Goal: Task Accomplishment & Management: Complete application form

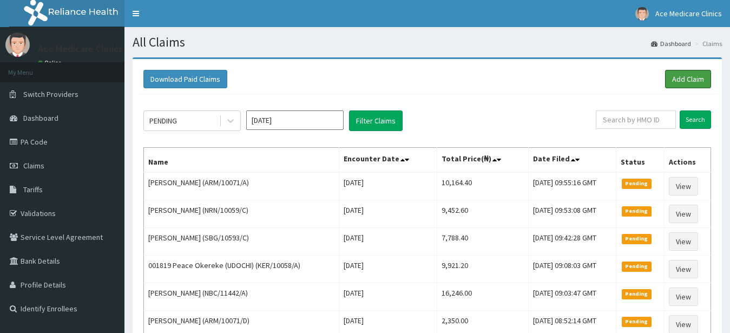
click at [678, 75] on link "Add Claim" at bounding box center [688, 79] width 46 height 18
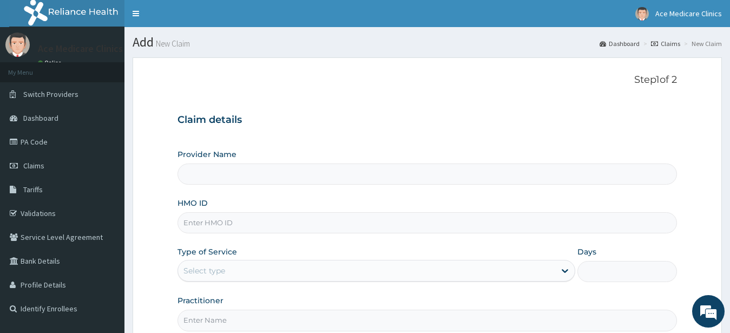
type input "ACE MEDICARE CLINICS- Ota"
click at [277, 226] on input "HMO ID" at bounding box center [428, 222] width 500 height 21
type input "GSV/10414/E"
click at [302, 266] on div "Select type" at bounding box center [367, 270] width 378 height 17
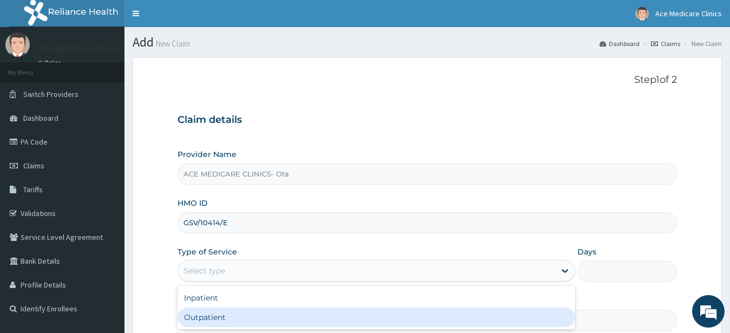
click at [260, 316] on div "Outpatient" at bounding box center [377, 316] width 398 height 19
type input "1"
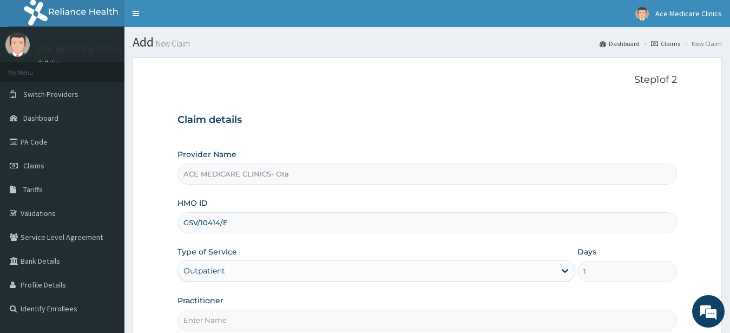
scroll to position [112, 0]
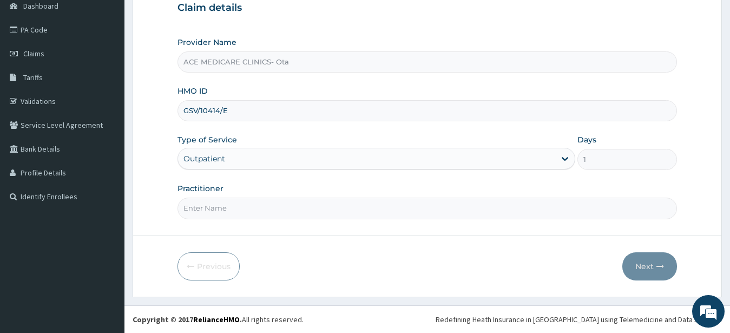
click at [309, 214] on input "Practitioner" at bounding box center [428, 208] width 500 height 21
type input "DR EMMANUEL"
click at [678, 268] on form "Step 1 of 2 Claim details Provider Name ACE MEDICARE CLINICS- Ota HMO ID GSV/10…" at bounding box center [427, 120] width 589 height 351
click at [652, 267] on button "Next" at bounding box center [649, 266] width 55 height 28
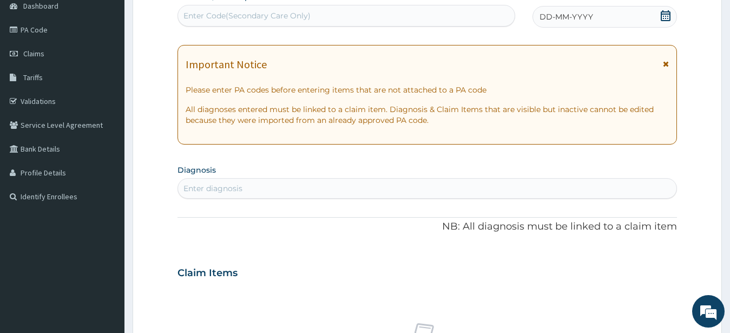
click at [484, 5] on div "PA Code / Prescription Code Enter Code(Secondary Care Only)" at bounding box center [347, 8] width 338 height 35
click at [465, 21] on div "Enter Code(Secondary Care Only)" at bounding box center [346, 15] width 337 height 17
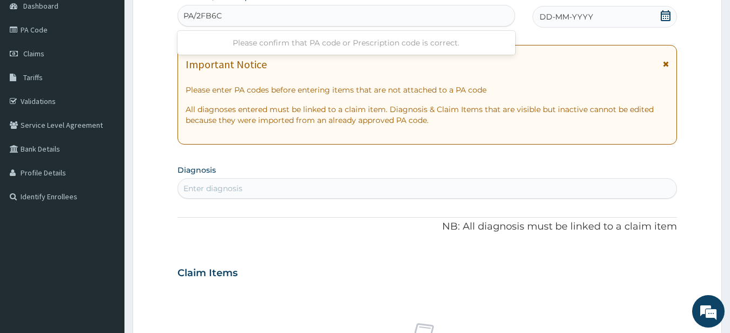
type input "PA/2FB6CB"
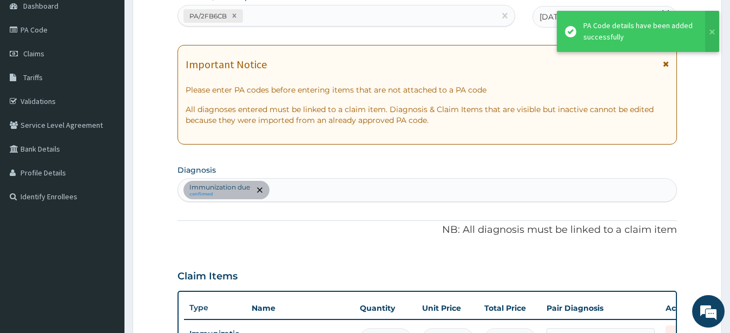
scroll to position [321, 0]
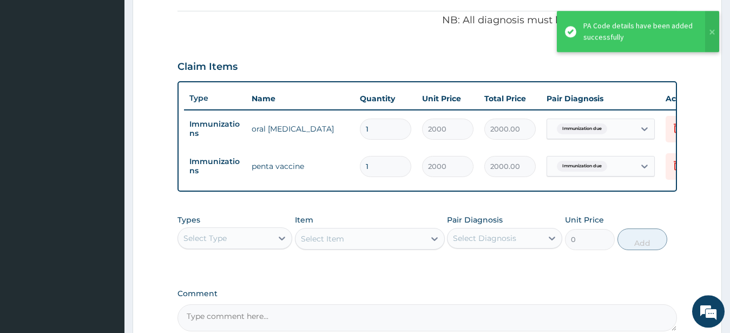
click at [347, 53] on div "Claim Items" at bounding box center [428, 64] width 500 height 28
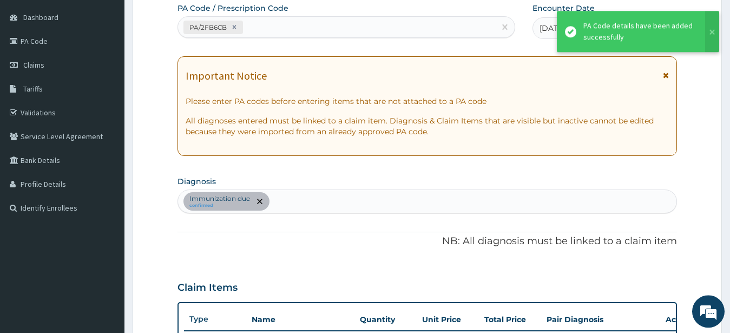
click at [340, 192] on div "Immunization due confirmed" at bounding box center [427, 201] width 499 height 23
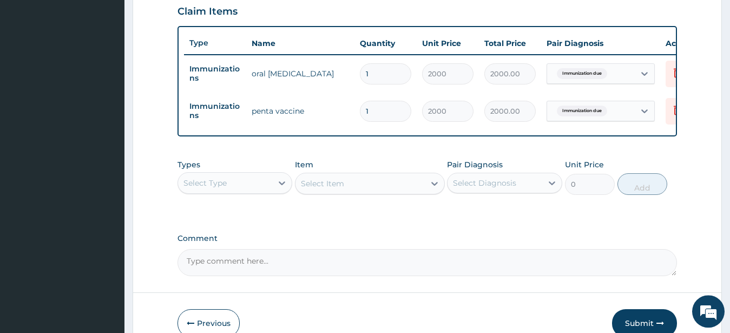
scroll to position [443, 0]
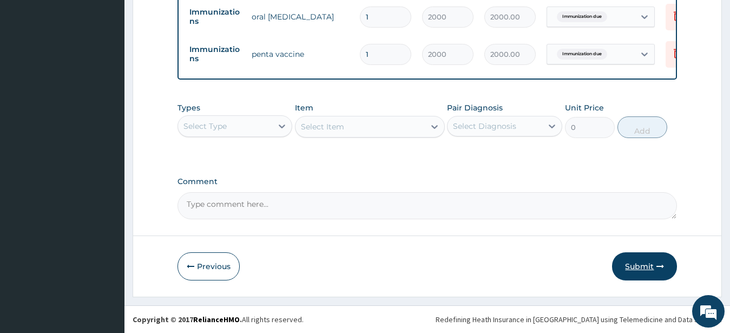
click at [648, 263] on button "Submit" at bounding box center [644, 266] width 65 height 28
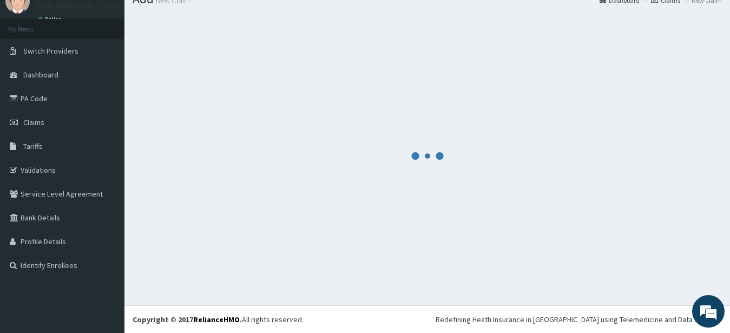
scroll to position [43, 0]
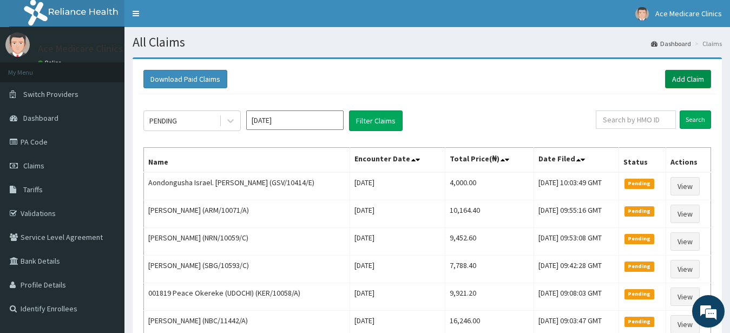
click at [681, 79] on link "Add Claim" at bounding box center [688, 79] width 46 height 18
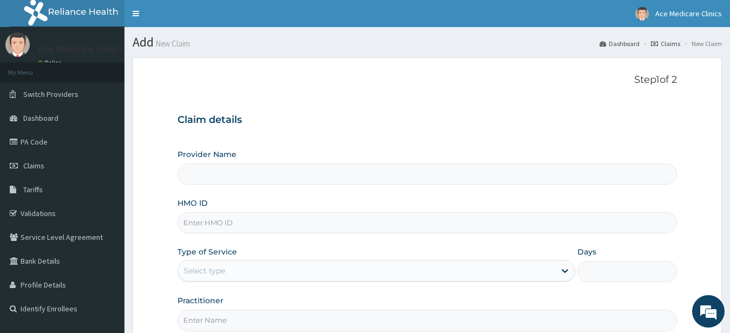
type input "ACE MEDICARE CLINICS- Ota"
click at [477, 218] on input "HMO ID" at bounding box center [428, 222] width 500 height 21
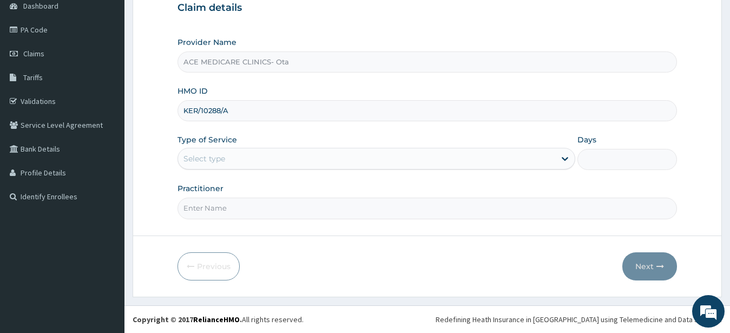
type input "KER/10288/A"
click at [511, 161] on div "Select type" at bounding box center [367, 158] width 378 height 17
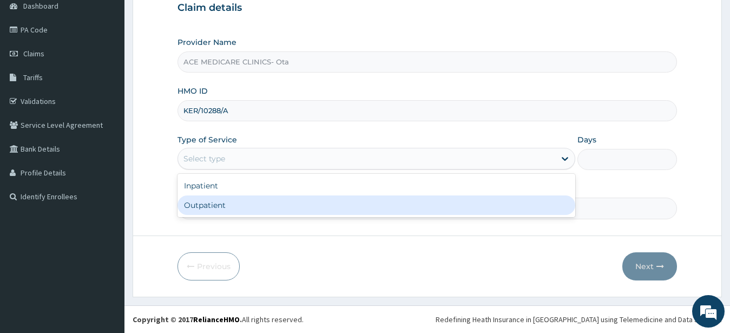
click at [502, 201] on div "Outpatient" at bounding box center [377, 204] width 398 height 19
type input "1"
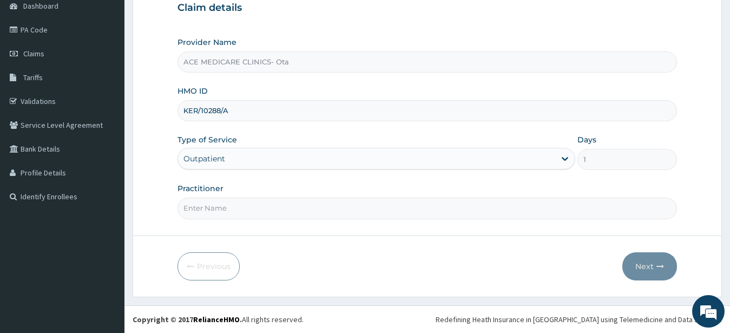
click at [502, 201] on input "Practitioner" at bounding box center [428, 208] width 500 height 21
type input "DR MATTU"
click at [651, 265] on button "Next" at bounding box center [649, 266] width 55 height 28
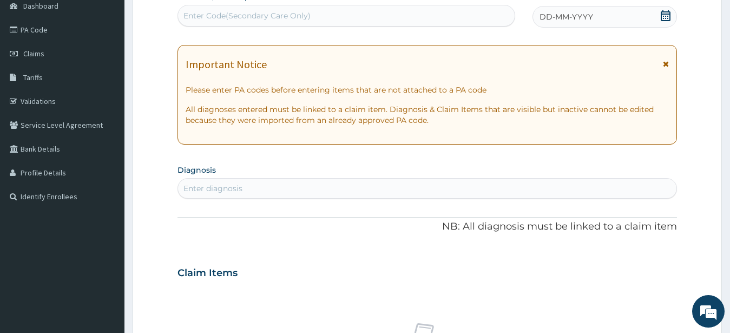
click at [457, 16] on div "Enter Code(Secondary Care Only)" at bounding box center [346, 15] width 337 height 17
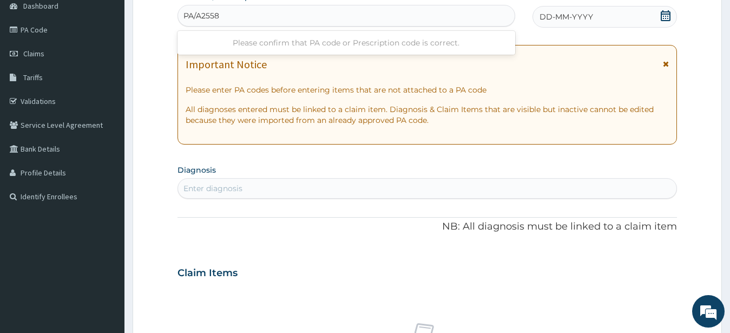
type input "PA/A2558A"
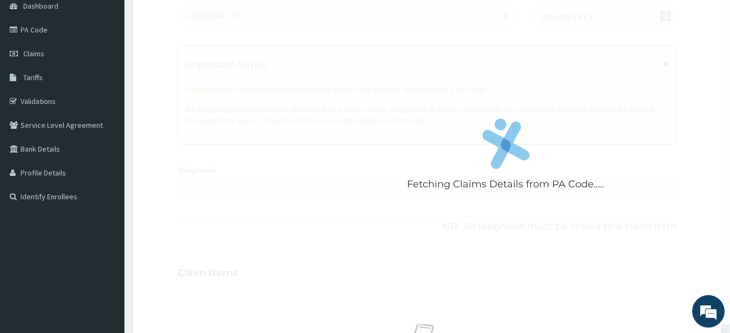
scroll to position [321, 0]
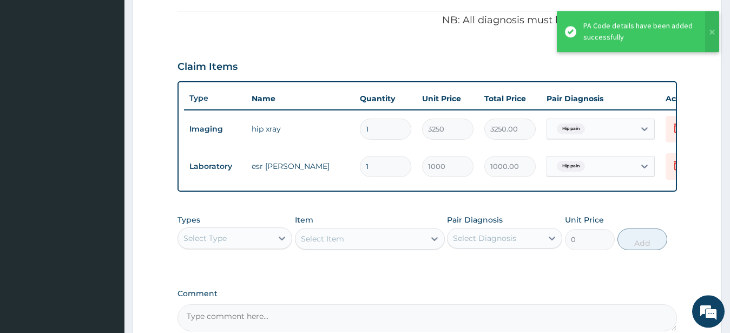
click at [418, 38] on div "PA Code / Prescription Code PA/A2558A Encounter Date 07-08-2025 Important Notic…" at bounding box center [428, 56] width 500 height 549
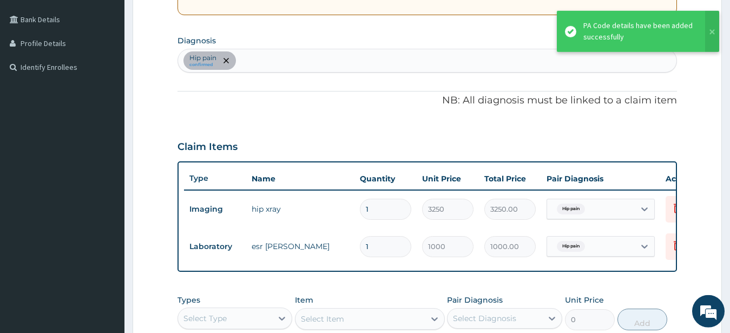
scroll to position [211, 0]
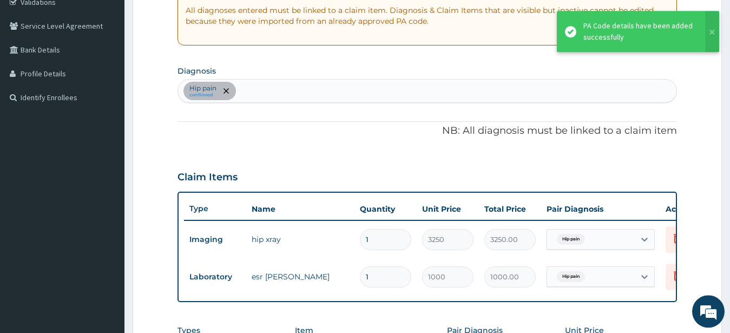
click at [383, 89] on div "Hip pain confirmed" at bounding box center [427, 91] width 499 height 23
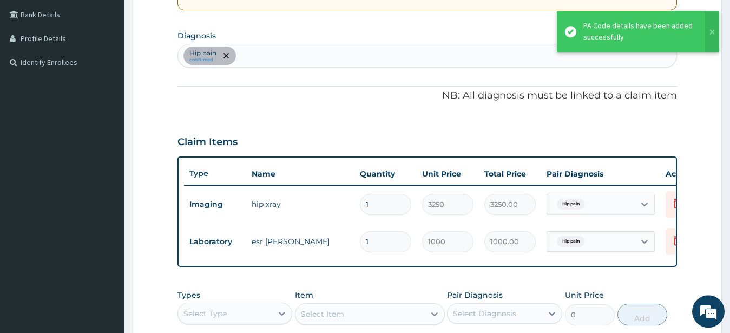
scroll to position [266, 0]
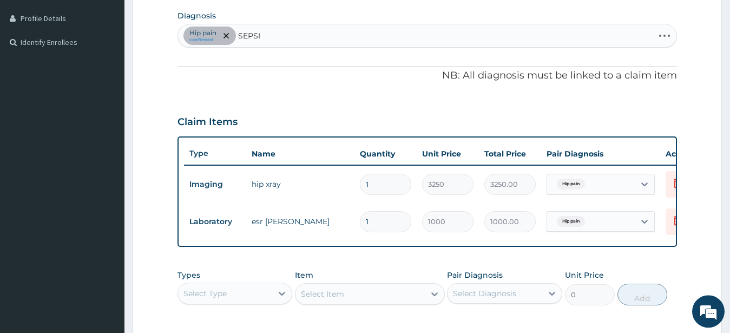
type input "SEPSIS"
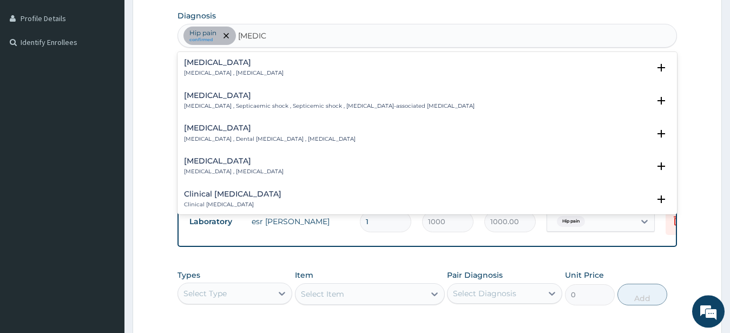
click at [224, 73] on p "Systemic infection , Sepsis" at bounding box center [234, 73] width 100 height 8
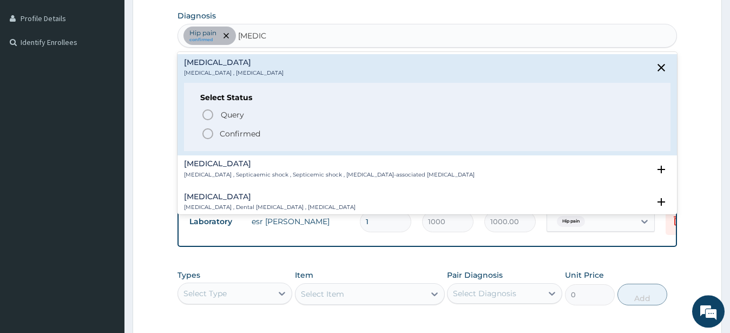
drag, startPoint x: 229, startPoint y: 133, endPoint x: 260, endPoint y: 152, distance: 36.2
click at [232, 137] on p "Confirmed" at bounding box center [240, 133] width 41 height 11
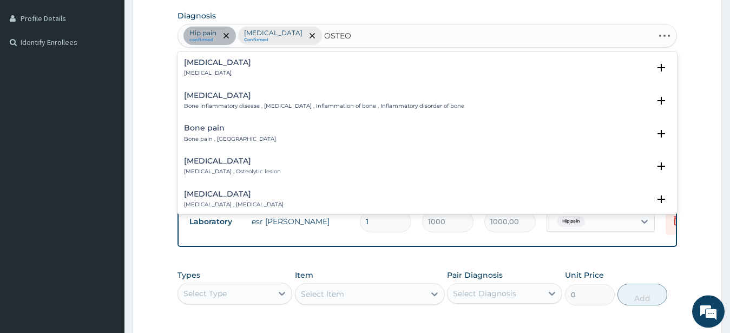
type input "OSTEOA"
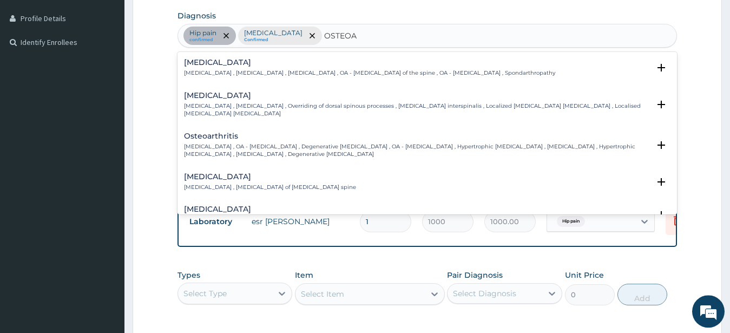
click at [271, 146] on p "Osteoarthritis , OA - Osteoarthritis , Degenerative arthritis , OA - Osteoarthr…" at bounding box center [417, 151] width 466 height 16
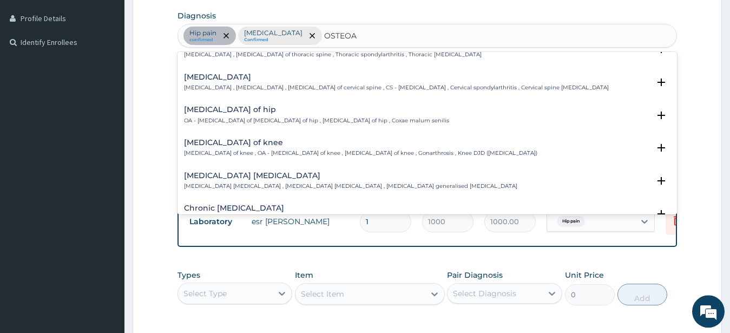
scroll to position [117, 0]
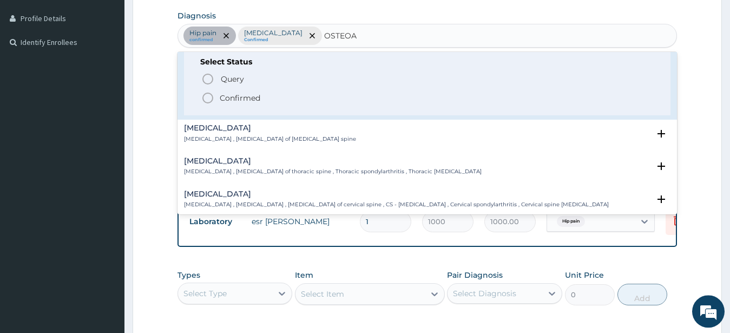
click at [239, 101] on p "Confirmed" at bounding box center [240, 98] width 41 height 11
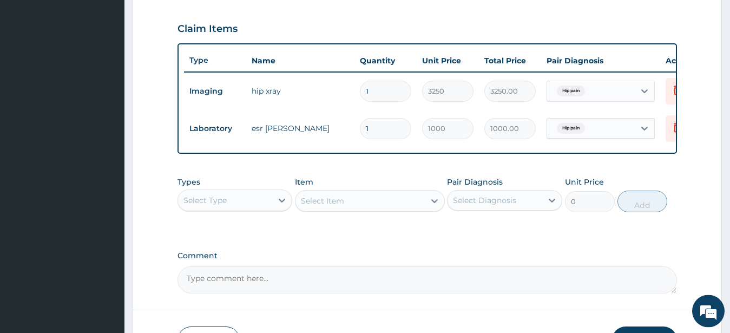
scroll to position [377, 0]
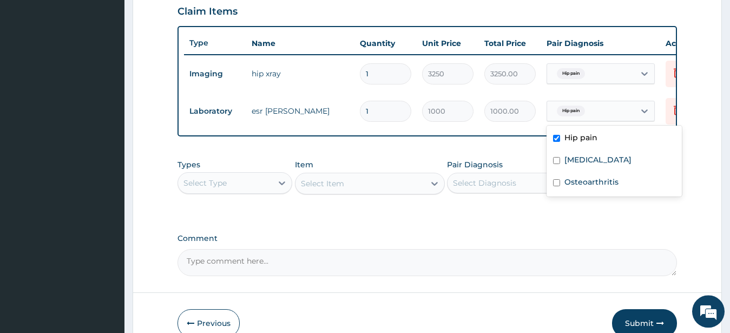
click at [607, 119] on div "Hip pain" at bounding box center [591, 111] width 88 height 18
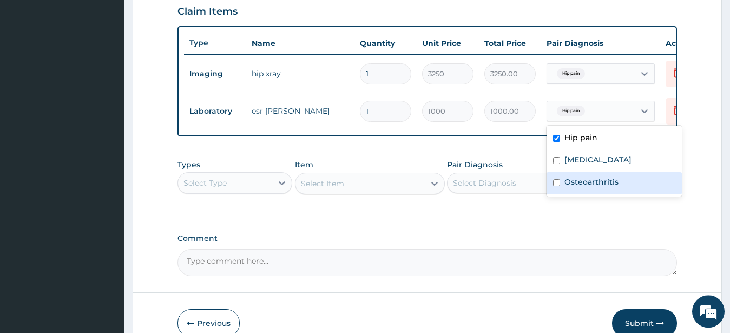
drag, startPoint x: 588, startPoint y: 177, endPoint x: 537, endPoint y: 192, distance: 53.1
click at [588, 178] on label "Osteoarthritis" at bounding box center [592, 181] width 54 height 11
checkbox input "true"
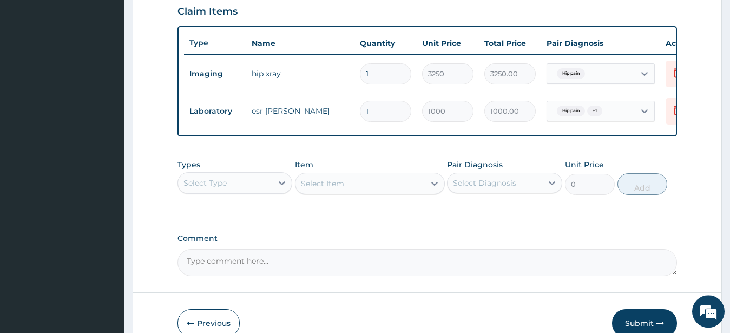
click at [408, 164] on div "Types Select Type Item Select Item Pair Diagnosis Select Diagnosis Unit Price 0…" at bounding box center [428, 177] width 500 height 47
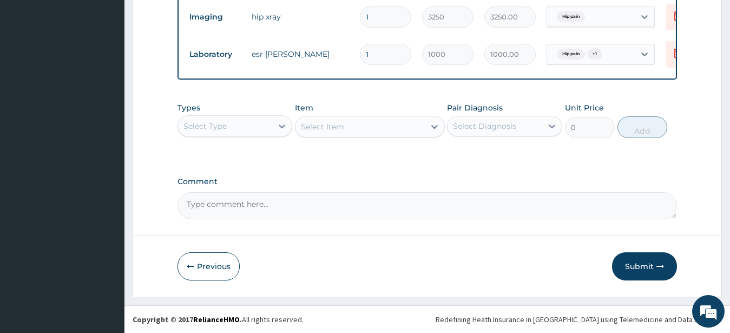
scroll to position [443, 0]
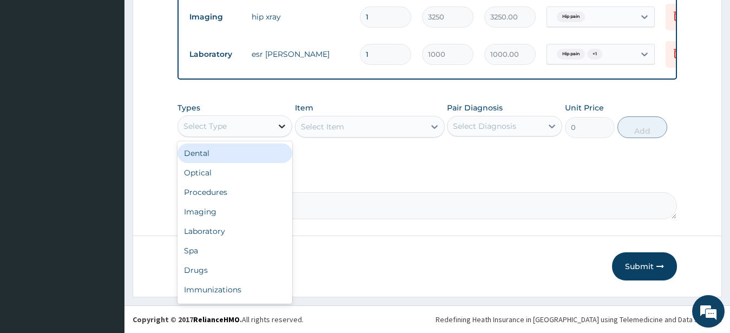
click at [279, 130] on icon at bounding box center [282, 126] width 11 height 11
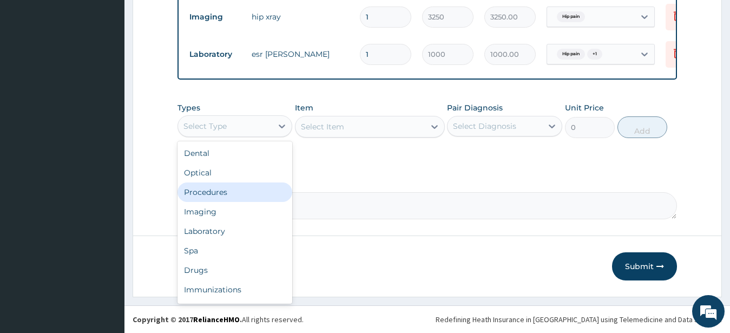
click at [227, 195] on div "Procedures" at bounding box center [235, 191] width 115 height 19
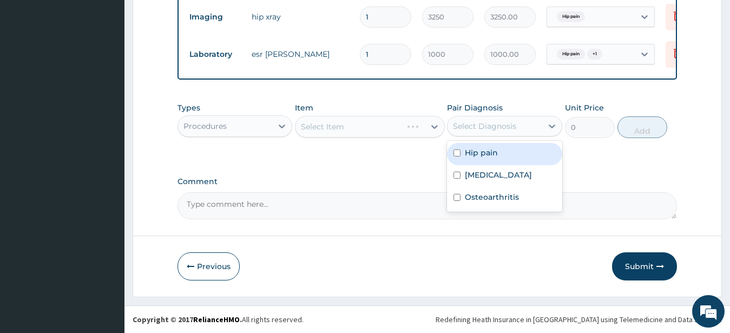
drag, startPoint x: 515, startPoint y: 124, endPoint x: 505, endPoint y: 151, distance: 28.8
click at [515, 124] on div "Select Diagnosis" at bounding box center [484, 126] width 63 height 11
click at [502, 158] on div "Hip pain" at bounding box center [504, 154] width 115 height 22
checkbox input "true"
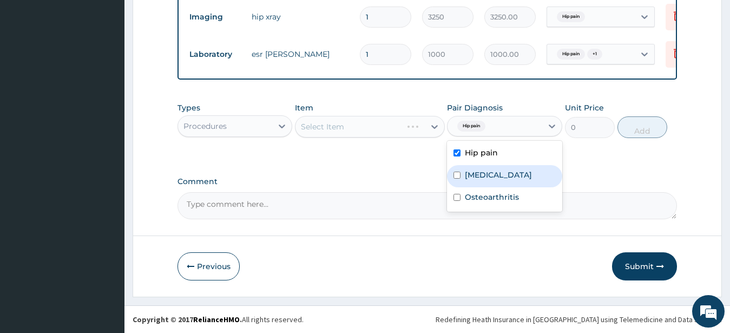
click at [489, 187] on div "Sepsis" at bounding box center [504, 176] width 115 height 22
checkbox input "true"
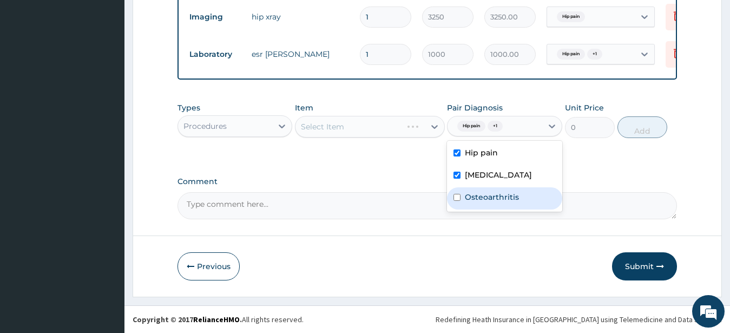
click at [491, 198] on label "Osteoarthritis" at bounding box center [492, 197] width 54 height 11
checkbox input "true"
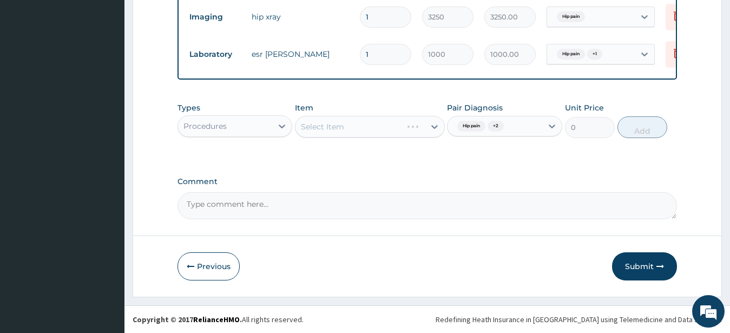
click at [419, 128] on div "Select Item" at bounding box center [370, 127] width 150 height 22
click at [415, 134] on div "Select Item" at bounding box center [360, 126] width 129 height 17
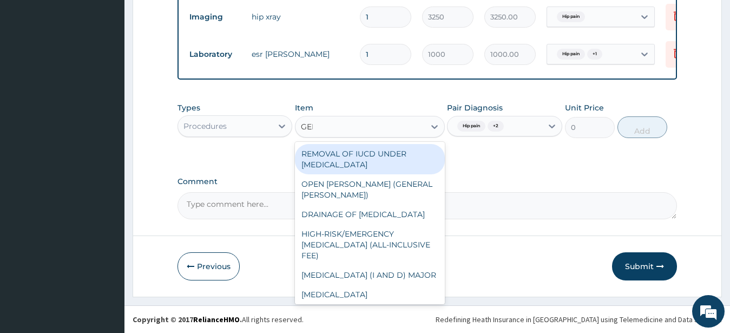
type input "GENE"
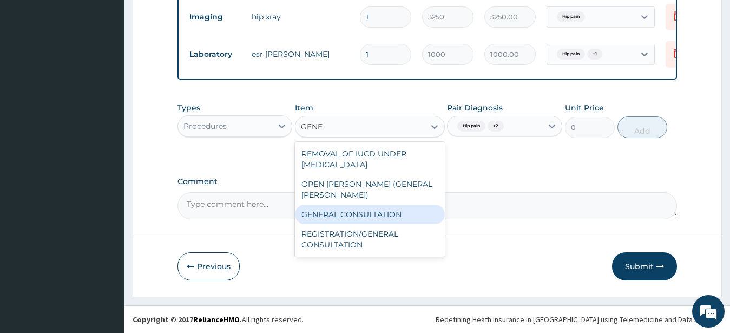
click at [401, 205] on div "GENERAL CONSULTATION" at bounding box center [370, 214] width 150 height 19
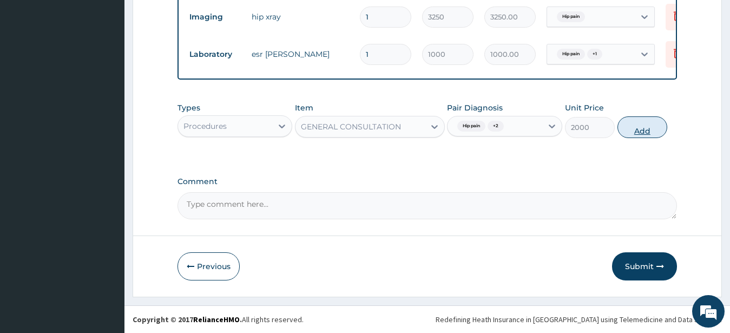
click at [635, 123] on button "Add" at bounding box center [643, 127] width 50 height 22
type input "0"
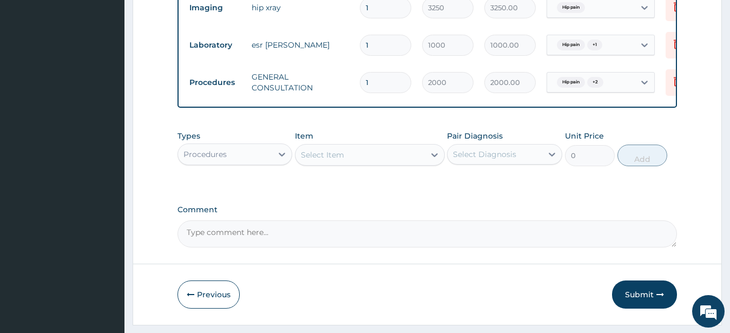
scroll to position [480, 0]
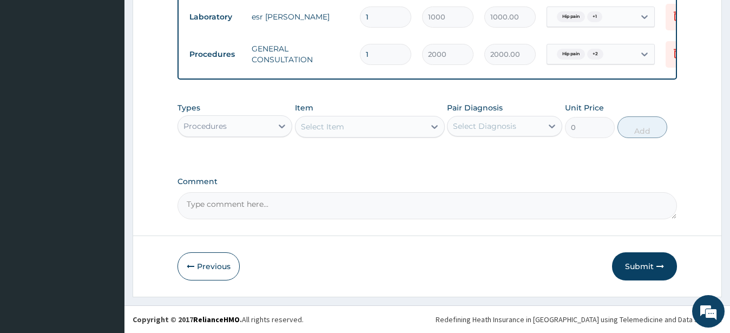
drag, startPoint x: 264, startPoint y: 121, endPoint x: 263, endPoint y: 130, distance: 9.8
click at [263, 121] on div "Procedures" at bounding box center [225, 125] width 95 height 17
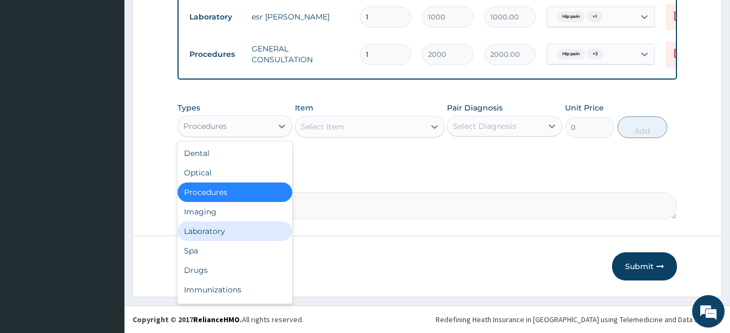
click at [237, 229] on div "Laboratory" at bounding box center [235, 230] width 115 height 19
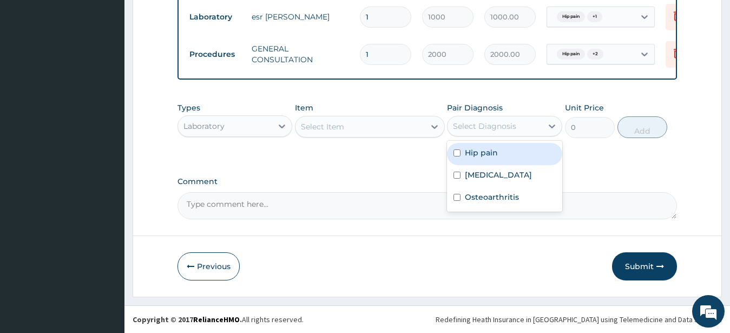
click at [477, 119] on div "Select Diagnosis" at bounding box center [495, 125] width 95 height 17
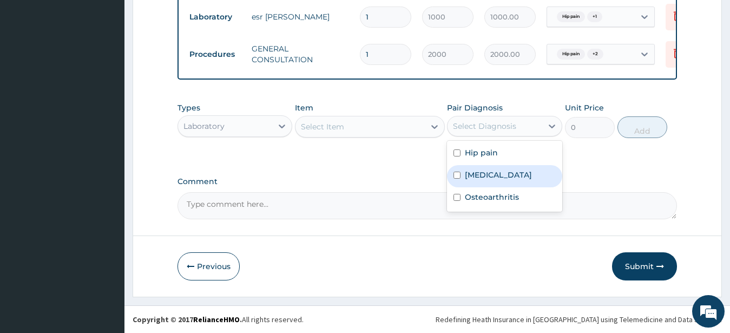
click at [482, 175] on label "[MEDICAL_DATA]" at bounding box center [498, 174] width 67 height 11
checkbox input "true"
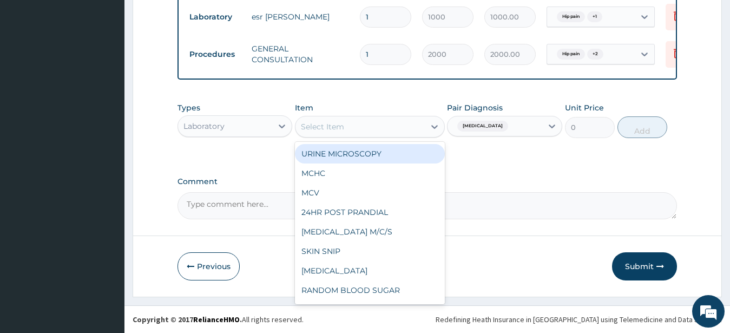
click at [409, 130] on div "Select Item" at bounding box center [360, 126] width 129 height 17
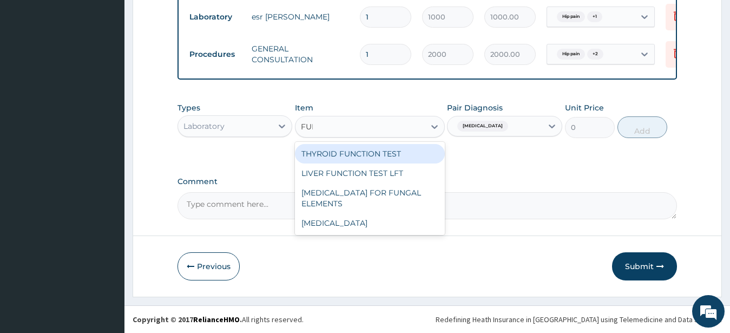
type input "FULL"
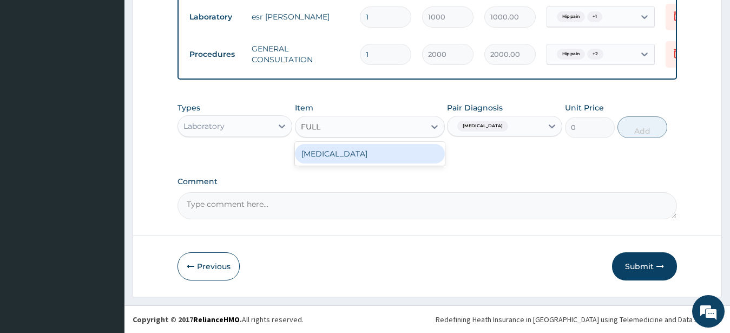
click at [422, 152] on div "[MEDICAL_DATA]" at bounding box center [370, 153] width 150 height 19
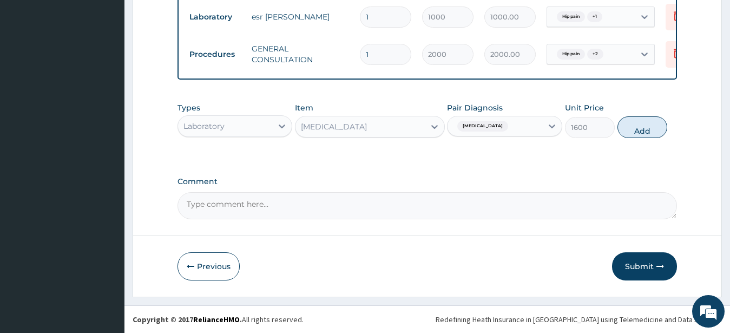
drag, startPoint x: 650, startPoint y: 127, endPoint x: 655, endPoint y: 119, distance: 10.2
click at [652, 127] on button "Add" at bounding box center [643, 127] width 50 height 22
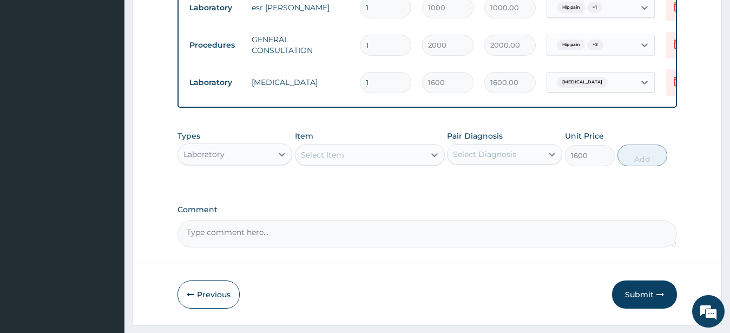
type input "0"
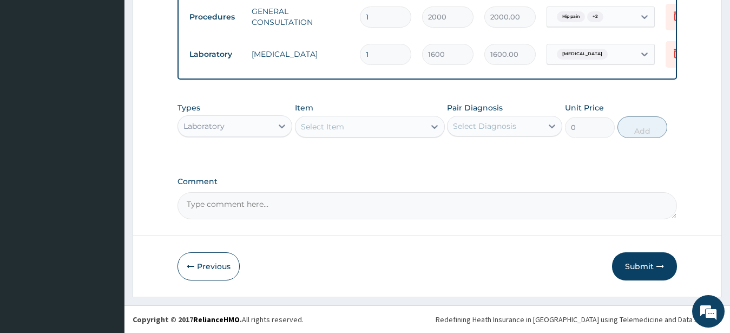
click at [260, 127] on div "Laboratory" at bounding box center [225, 125] width 95 height 17
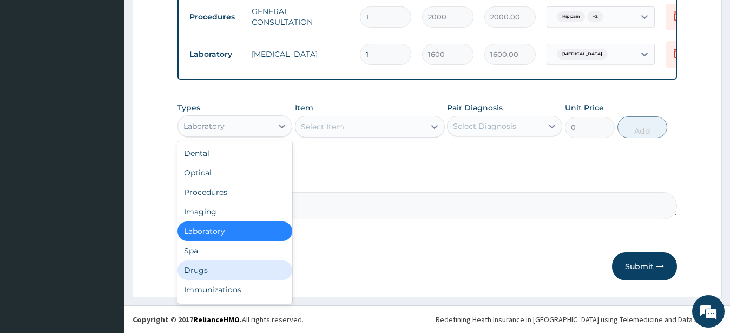
click at [205, 270] on div "Drugs" at bounding box center [235, 269] width 115 height 19
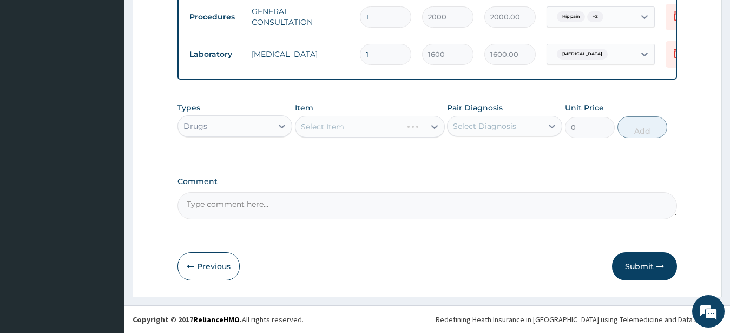
click at [506, 124] on div "Select Diagnosis" at bounding box center [484, 126] width 63 height 11
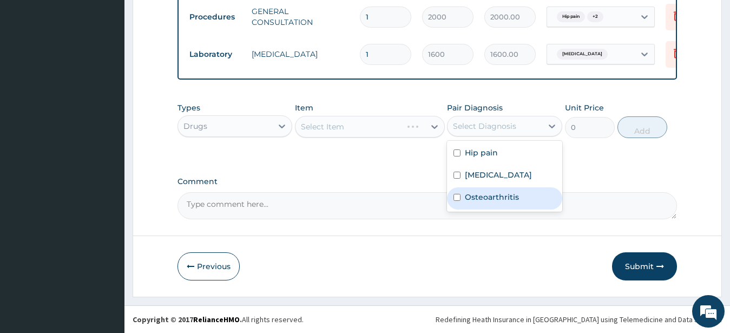
click at [488, 204] on div "Osteoarthritis" at bounding box center [504, 198] width 115 height 22
checkbox input "true"
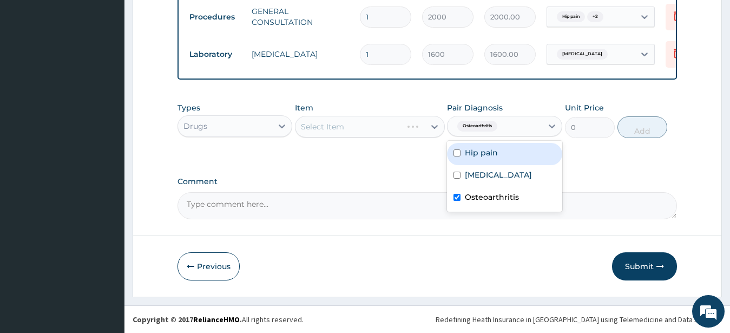
click at [517, 146] on div "Hip pain" at bounding box center [504, 154] width 115 height 22
checkbox input "true"
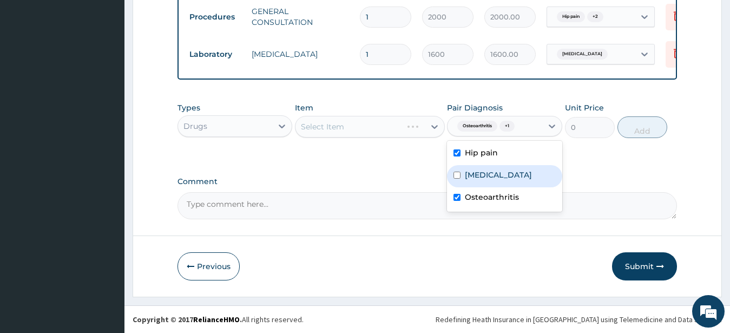
click at [500, 179] on div "Sepsis" at bounding box center [504, 176] width 115 height 22
checkbox input "true"
click at [415, 129] on div "Select Item" at bounding box center [370, 127] width 150 height 22
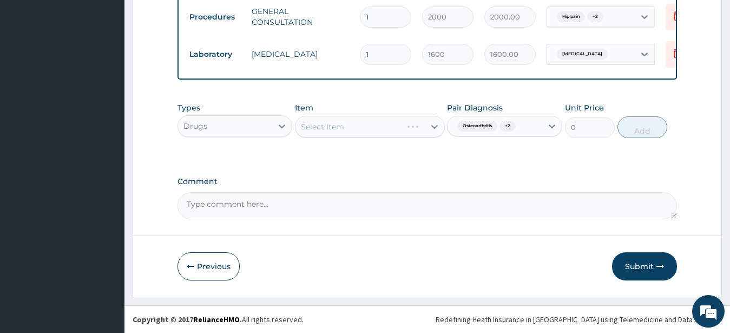
click at [415, 129] on div "Select Item" at bounding box center [370, 127] width 150 height 22
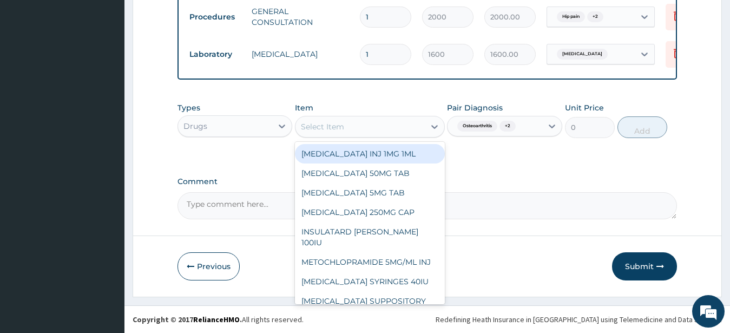
click at [415, 129] on div "Select Item" at bounding box center [360, 126] width 129 height 17
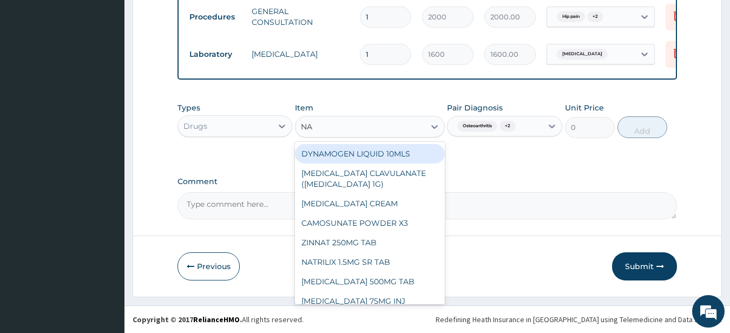
type input "NAP"
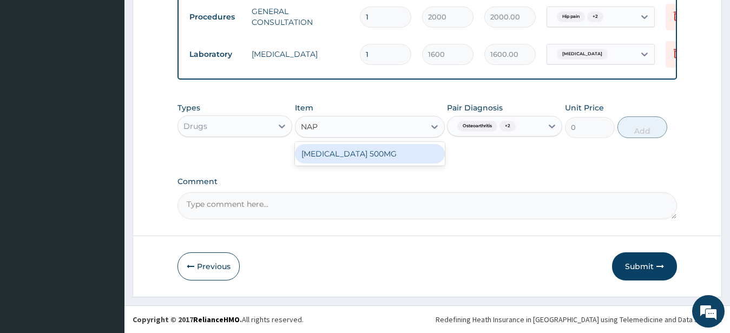
click at [384, 150] on div "NAPROXEN 500MG" at bounding box center [370, 153] width 150 height 19
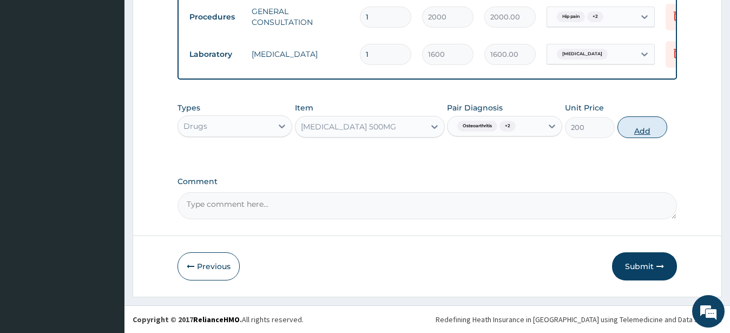
click at [645, 128] on button "Add" at bounding box center [643, 127] width 50 height 22
type input "0"
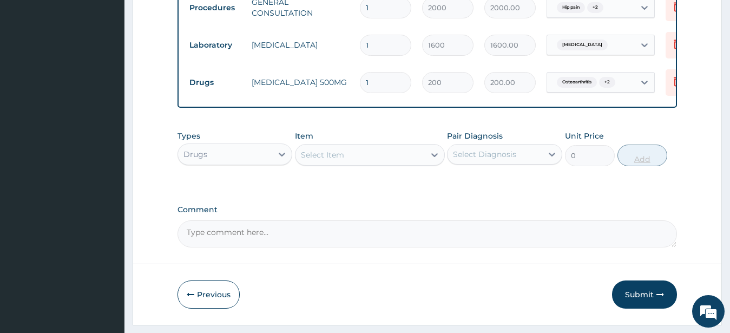
type input "10"
type input "2000.00"
type input "10"
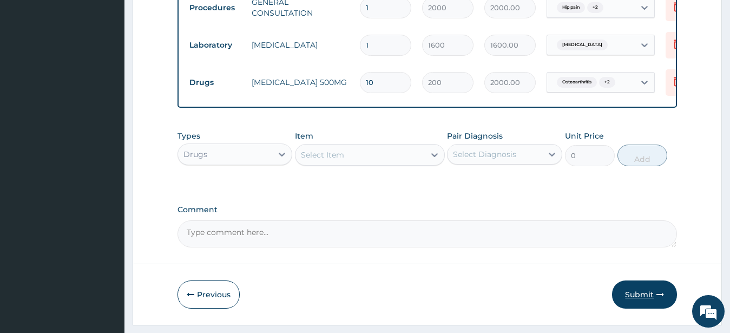
click at [628, 308] on button "Submit" at bounding box center [644, 294] width 65 height 28
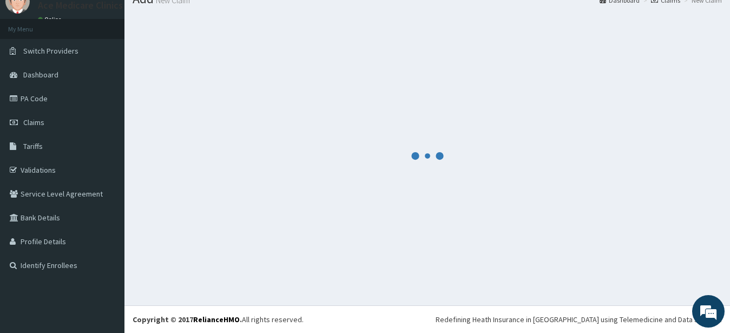
scroll to position [43, 0]
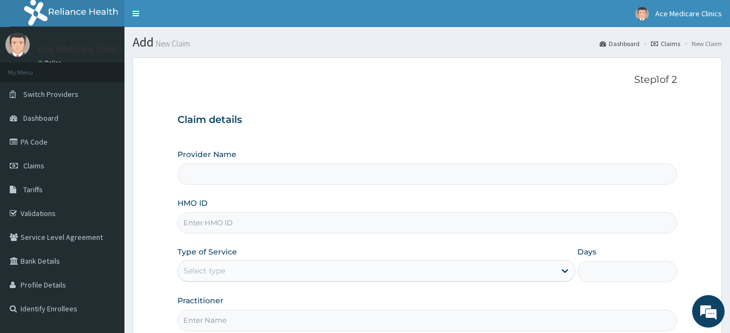
type input "ACE MEDICARE CLINICS- Ota"
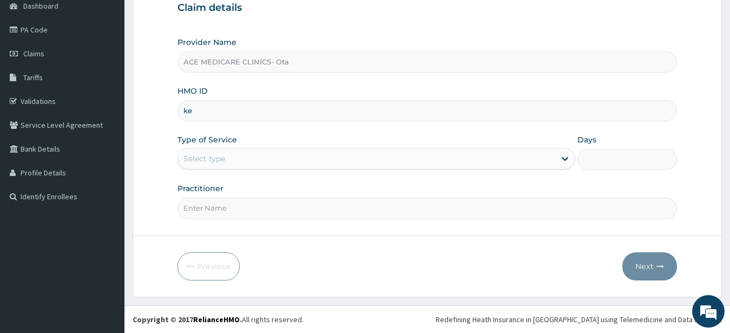
type input "k"
type input "KER/10288/A"
click at [404, 160] on div "Select type" at bounding box center [367, 158] width 378 height 17
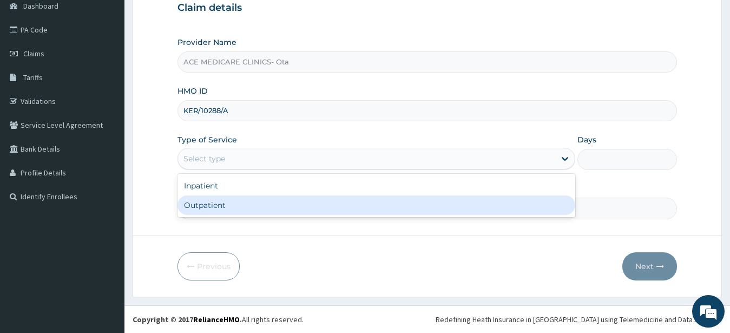
click at [408, 202] on div "Outpatient" at bounding box center [377, 204] width 398 height 19
type input "1"
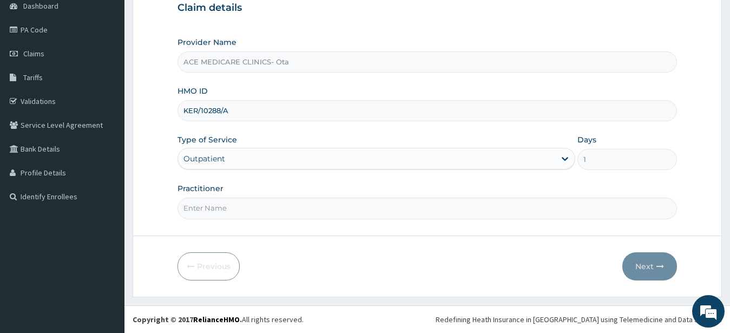
click at [408, 202] on input "Practitioner" at bounding box center [428, 208] width 500 height 21
type input "DR MATTU"
click at [668, 263] on button "Next" at bounding box center [649, 266] width 55 height 28
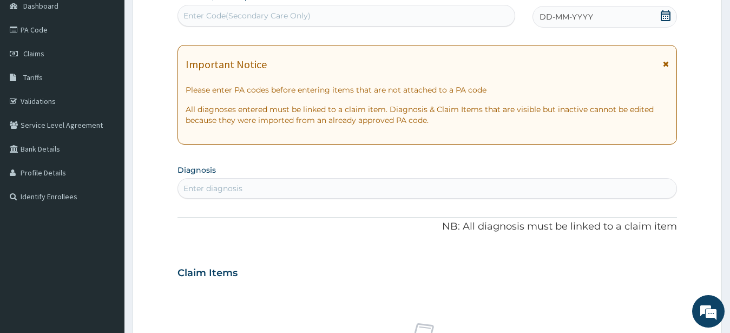
click at [475, 16] on div "Enter Code(Secondary Care Only)" at bounding box center [346, 15] width 337 height 17
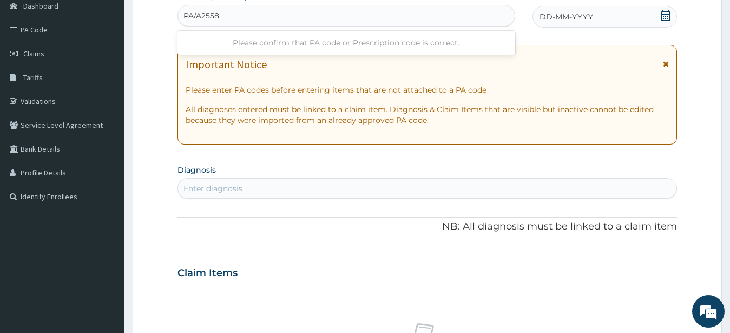
type input "PA/A2558A"
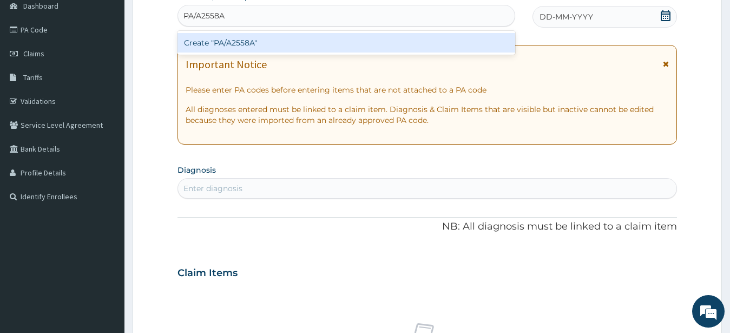
click at [468, 43] on div "Create "PA/A2558A"" at bounding box center [347, 42] width 338 height 19
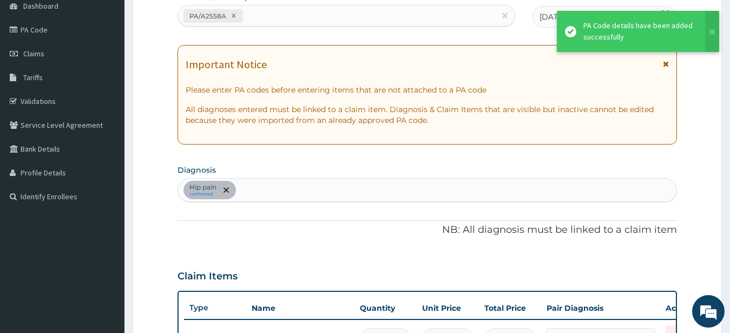
scroll to position [321, 0]
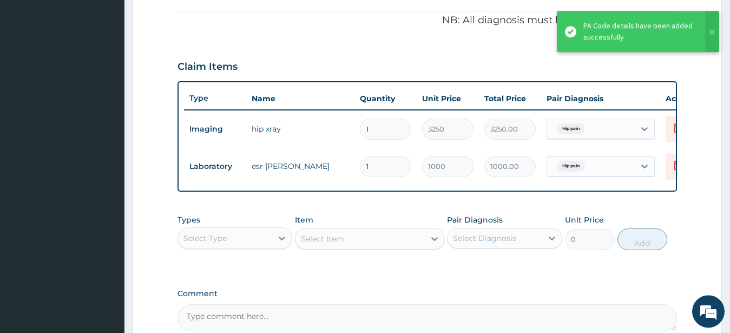
click at [377, 51] on div "Claim Items" at bounding box center [428, 64] width 500 height 28
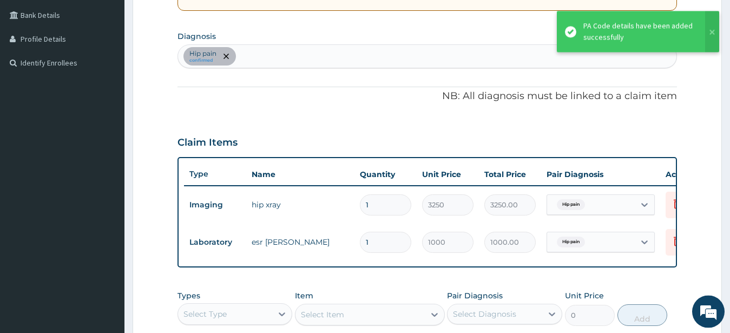
scroll to position [211, 0]
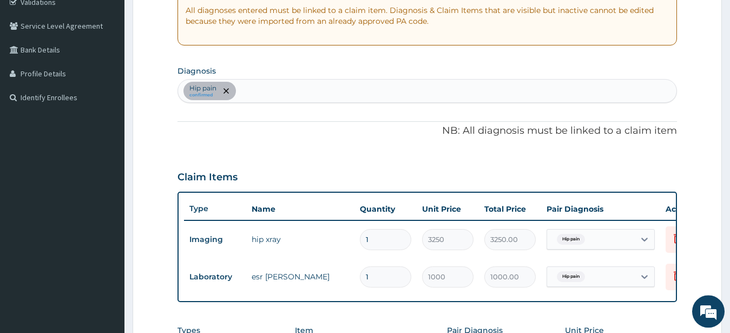
click at [356, 90] on div "Hip pain confirmed" at bounding box center [427, 91] width 499 height 23
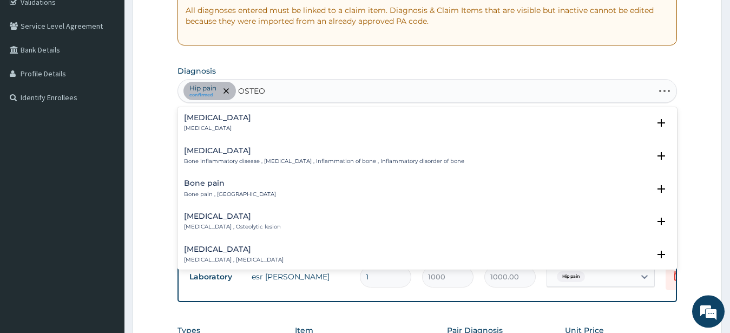
type input "OSTEOA"
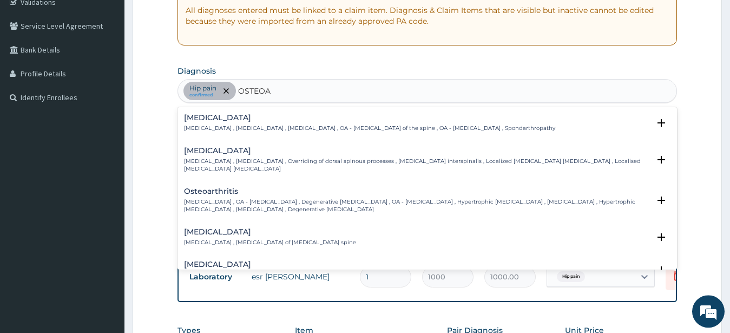
click at [268, 203] on p "Osteoarthritis , OA - Osteoarthritis , Degenerative arthritis , OA - Osteoarthr…" at bounding box center [417, 206] width 466 height 16
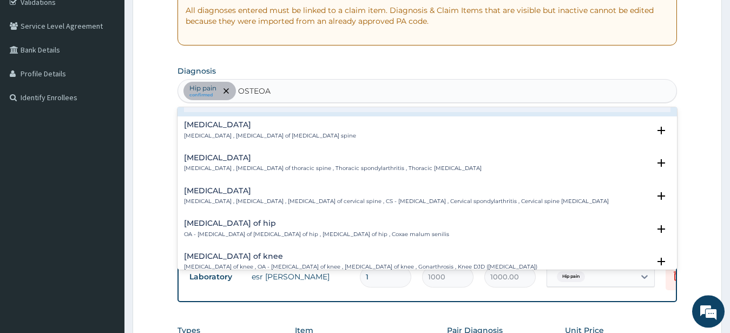
scroll to position [117, 0]
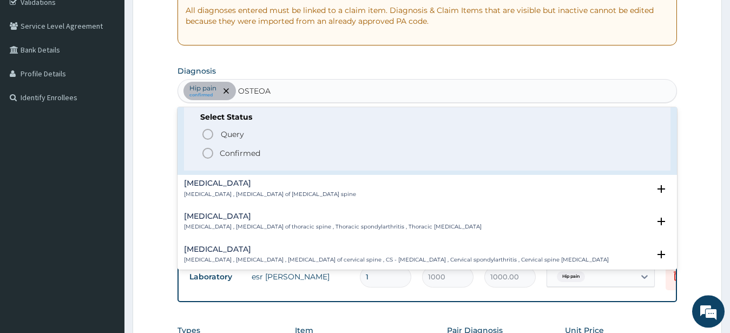
click at [250, 152] on p "Confirmed" at bounding box center [240, 153] width 41 height 11
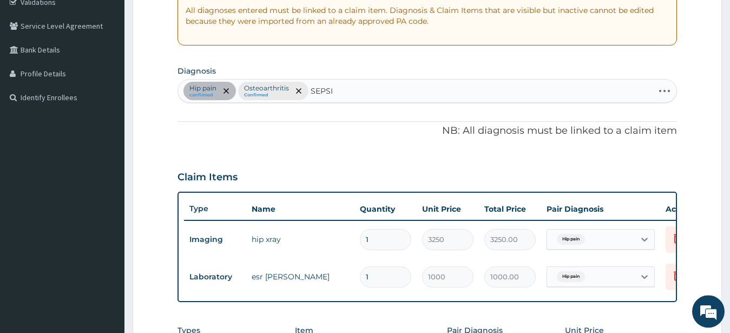
type input "SEPSIS"
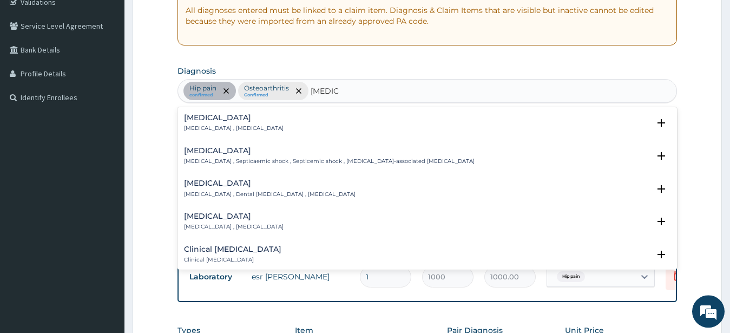
click at [213, 122] on div "Sepsis Systemic infection , Sepsis" at bounding box center [234, 123] width 100 height 19
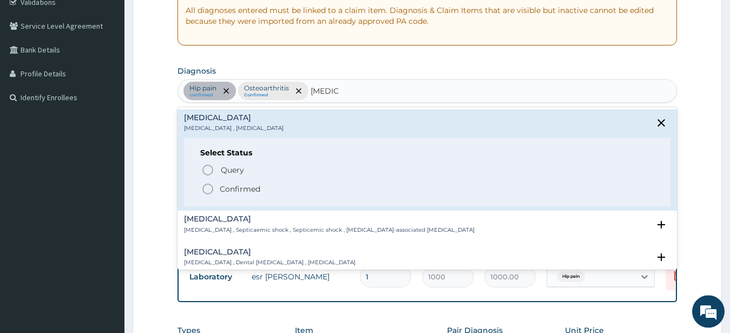
click at [234, 186] on p "Confirmed" at bounding box center [240, 188] width 41 height 11
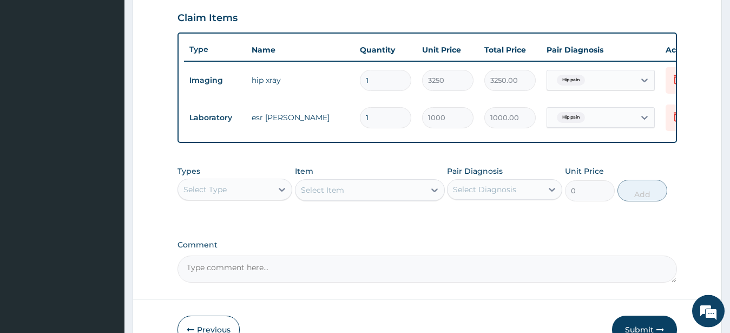
scroll to position [443, 0]
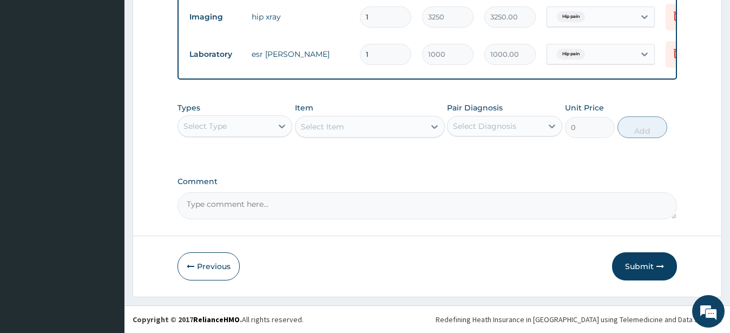
click at [271, 134] on div "Select Type" at bounding box center [225, 125] width 95 height 17
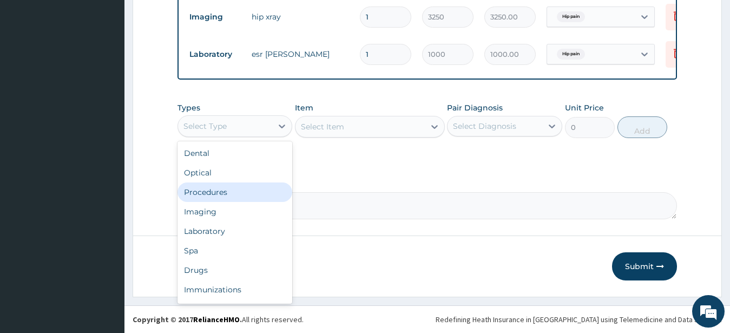
click at [232, 185] on div "Procedures" at bounding box center [235, 191] width 115 height 19
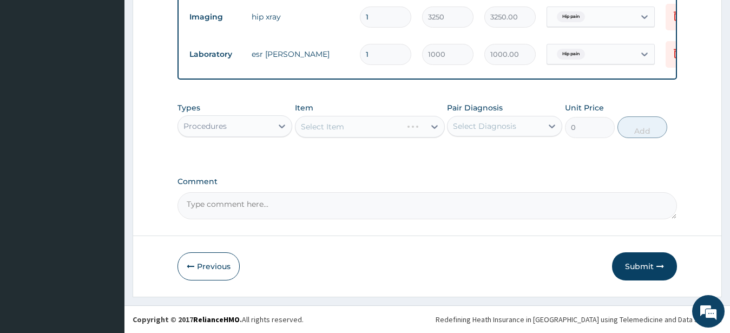
click at [501, 120] on div "Select Diagnosis" at bounding box center [495, 125] width 95 height 17
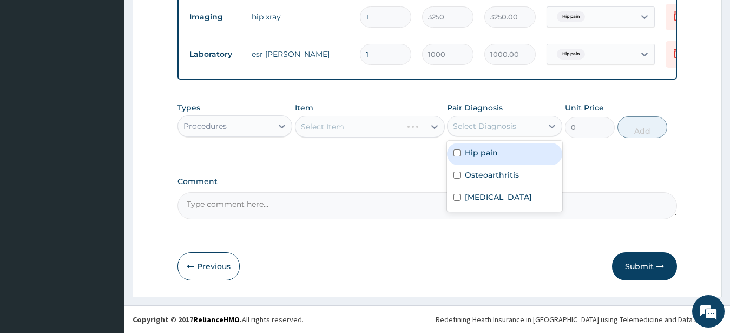
drag, startPoint x: 494, startPoint y: 145, endPoint x: 496, endPoint y: 173, distance: 27.7
click at [494, 147] on div "Hip pain" at bounding box center [504, 154] width 115 height 22
checkbox input "true"
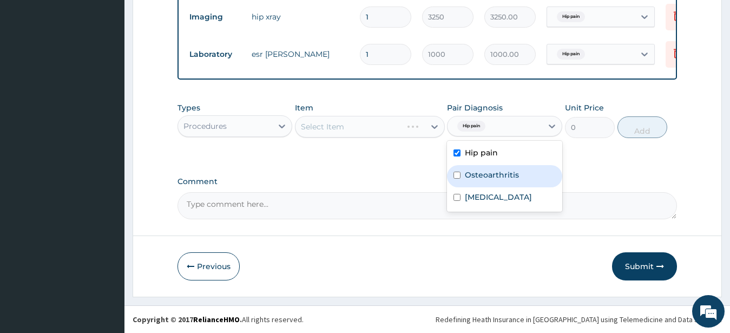
click at [496, 173] on label "Osteoarthritis" at bounding box center [492, 174] width 54 height 11
checkbox input "true"
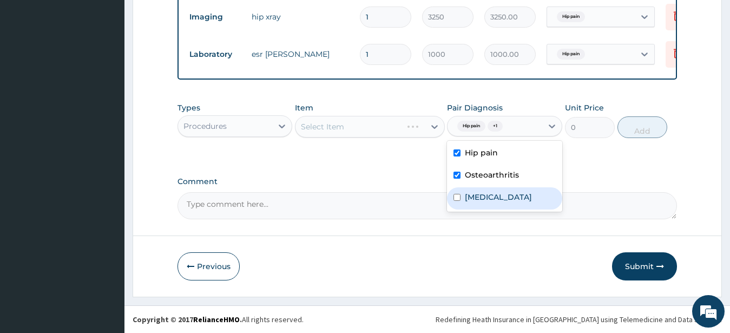
click at [495, 199] on div "Sepsis" at bounding box center [504, 198] width 115 height 22
checkbox input "true"
click at [389, 130] on div "Select Item" at bounding box center [370, 127] width 150 height 22
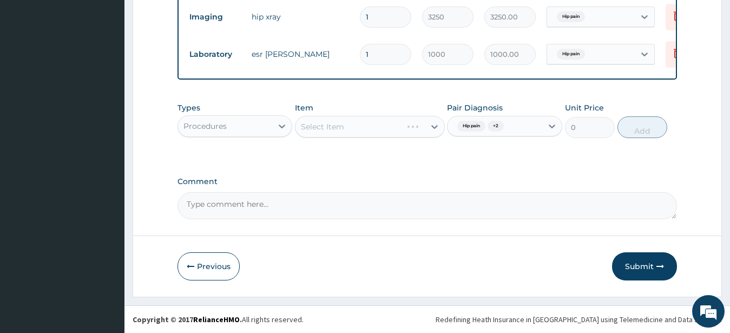
click at [389, 130] on div "Select Item" at bounding box center [370, 127] width 150 height 22
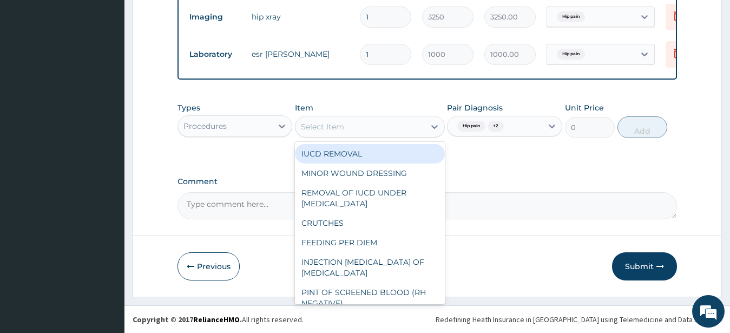
click at [391, 130] on div "Select Item" at bounding box center [360, 126] width 129 height 17
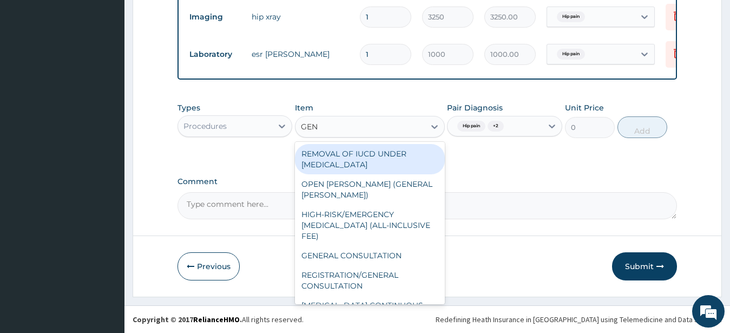
type input "GENE"
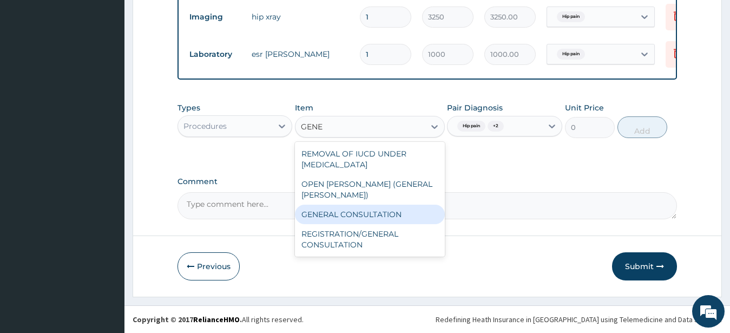
click at [374, 206] on div "GENERAL CONSULTATION" at bounding box center [370, 214] width 150 height 19
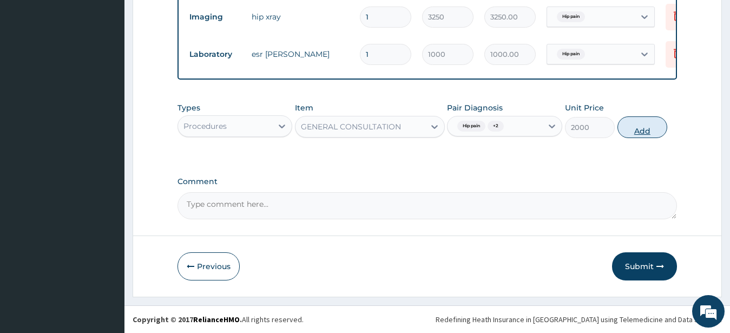
click at [648, 128] on button "Add" at bounding box center [643, 127] width 50 height 22
type input "0"
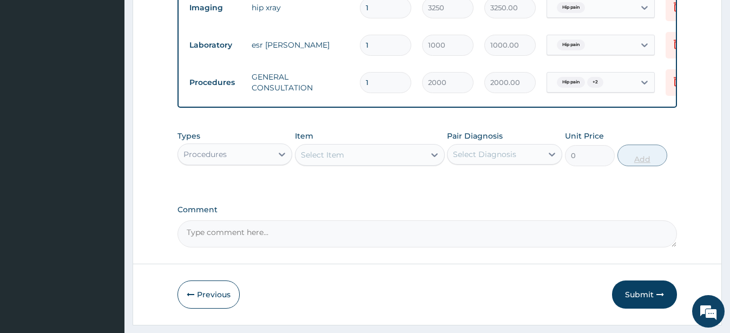
scroll to position [480, 0]
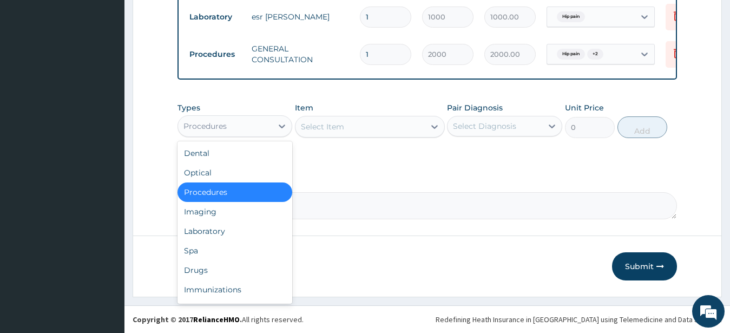
click at [270, 132] on div "Procedures" at bounding box center [225, 125] width 95 height 17
drag, startPoint x: 247, startPoint y: 227, endPoint x: 271, endPoint y: 224, distance: 24.6
click at [248, 227] on div "Laboratory" at bounding box center [235, 230] width 115 height 19
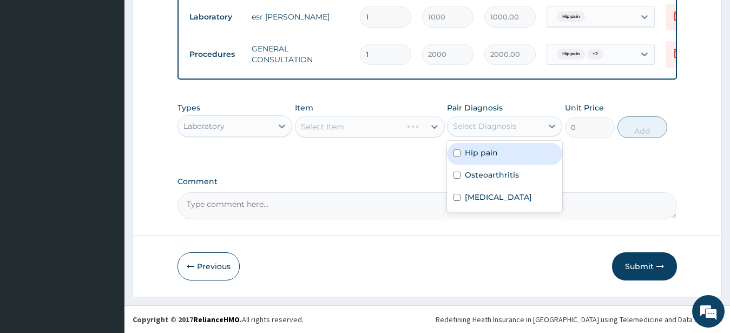
click at [502, 129] on div "Select Diagnosis" at bounding box center [484, 126] width 63 height 11
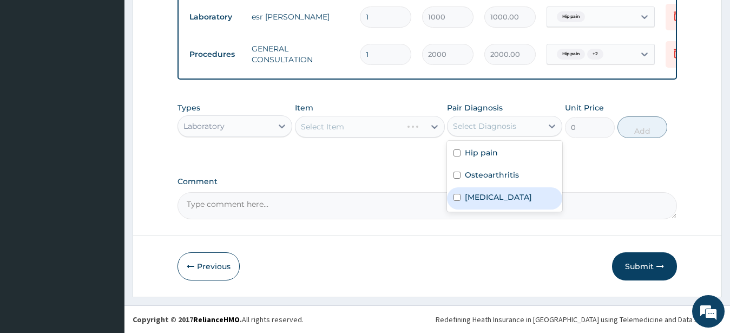
click at [484, 199] on label "Sepsis" at bounding box center [498, 197] width 67 height 11
checkbox input "true"
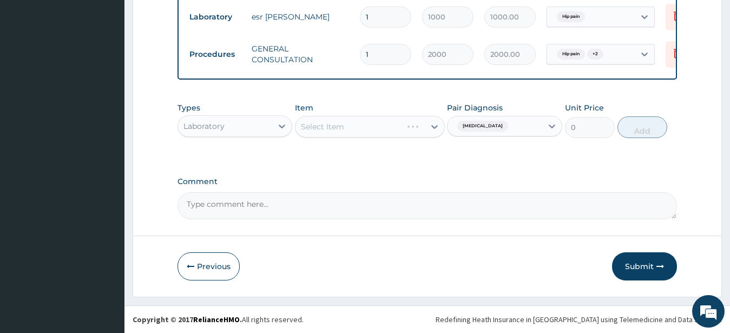
click at [410, 127] on div "Select Item" at bounding box center [370, 127] width 150 height 22
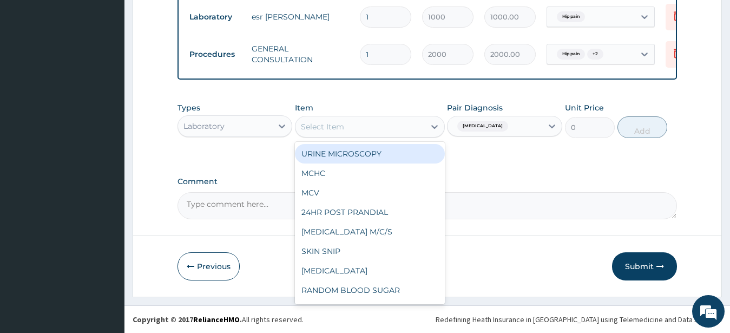
click at [410, 127] on div "Select Item" at bounding box center [360, 126] width 129 height 17
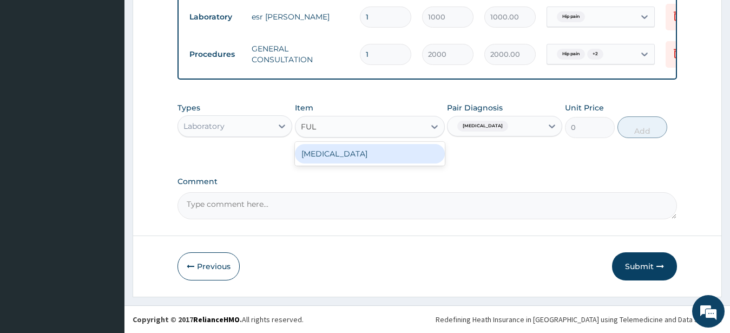
type input "FULL"
click at [410, 150] on div "FULL BLOOD COUNT" at bounding box center [370, 153] width 150 height 19
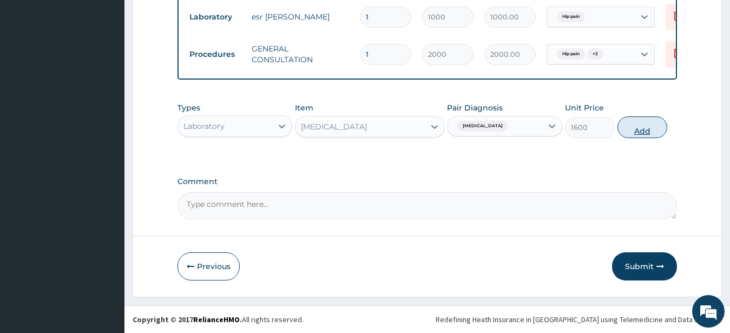
click at [649, 134] on button "Add" at bounding box center [643, 127] width 50 height 22
type input "0"
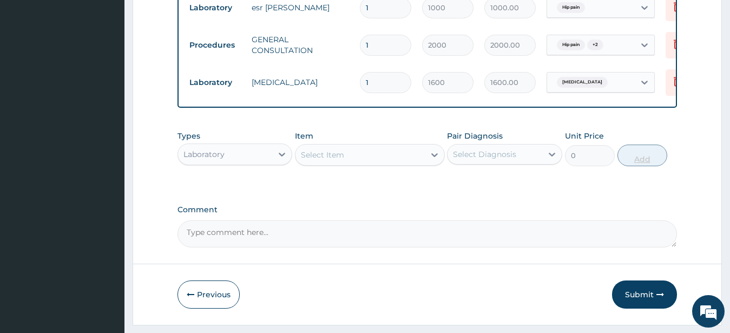
scroll to position [517, 0]
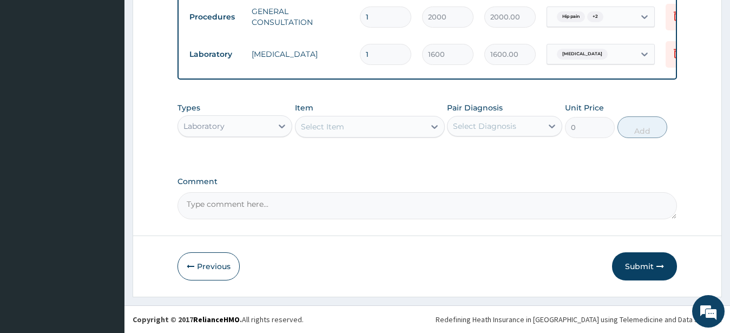
click at [229, 125] on div "Laboratory" at bounding box center [225, 125] width 95 height 17
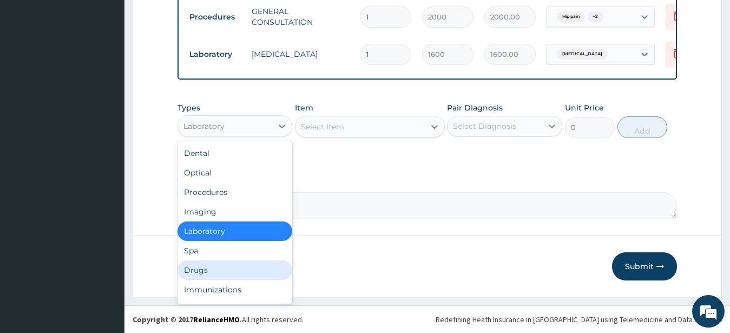
click at [240, 271] on div "Drugs" at bounding box center [235, 269] width 115 height 19
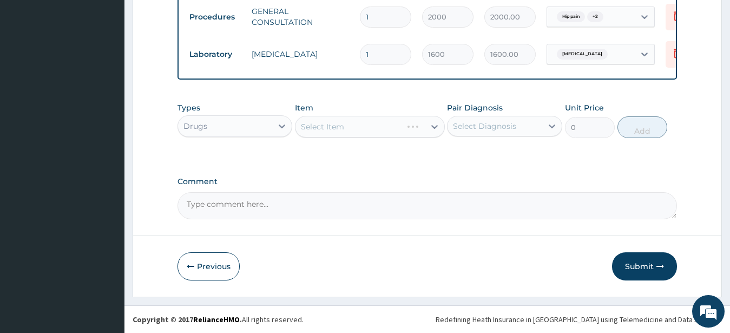
click at [527, 127] on div "Select Diagnosis" at bounding box center [495, 125] width 95 height 17
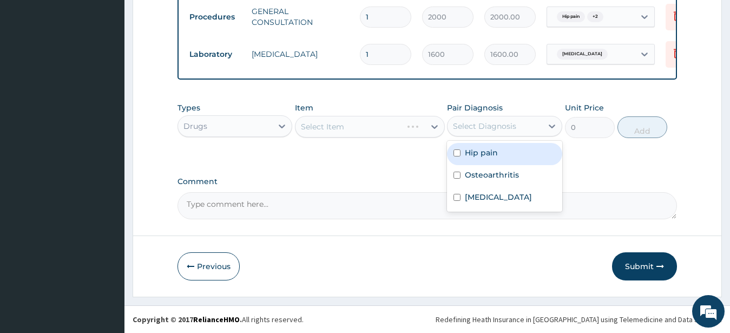
click at [505, 153] on div "Hip pain" at bounding box center [504, 154] width 115 height 22
checkbox input "true"
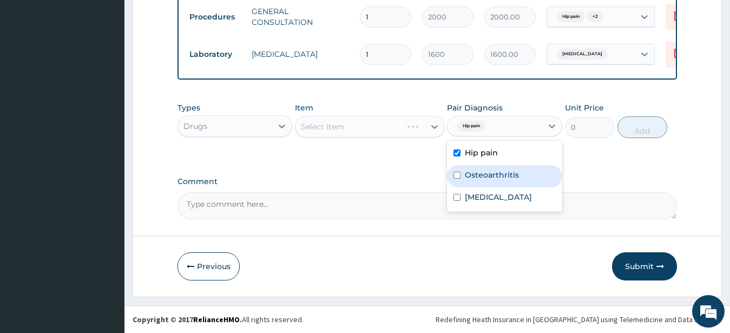
drag, startPoint x: 504, startPoint y: 170, endPoint x: 504, endPoint y: 184, distance: 14.1
click at [504, 173] on label "Osteoarthritis" at bounding box center [492, 174] width 54 height 11
checkbox input "true"
click at [414, 124] on div "Select Item" at bounding box center [370, 127] width 150 height 22
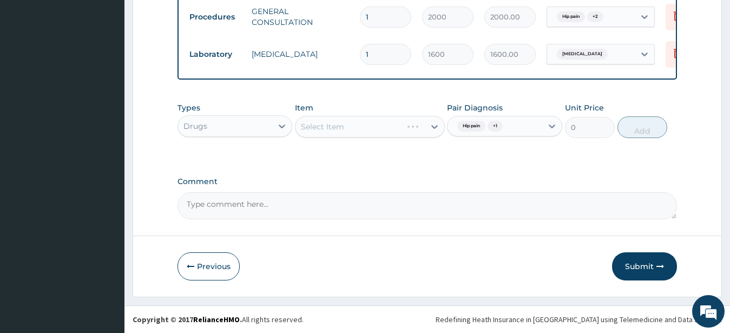
click at [407, 123] on div "Select Item" at bounding box center [370, 127] width 150 height 22
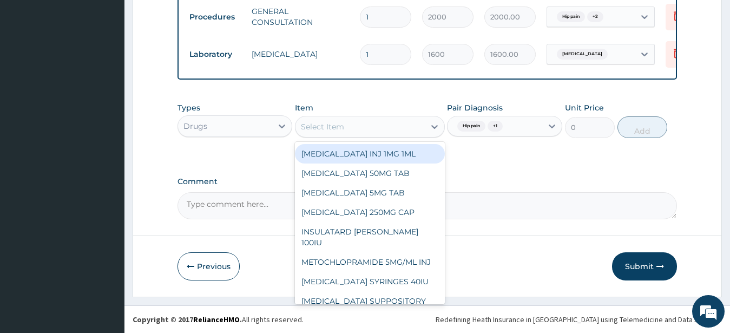
click at [407, 123] on div "Select Item" at bounding box center [360, 126] width 129 height 17
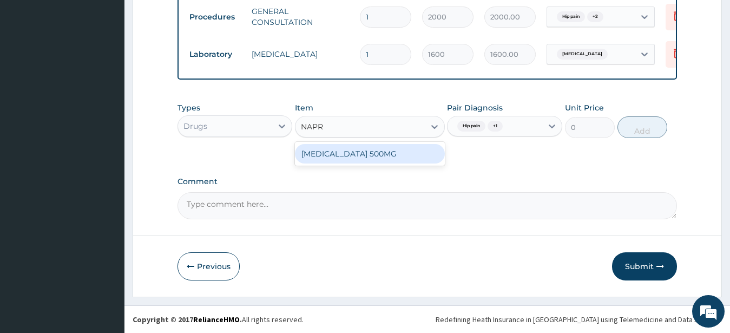
type input "NAPRO"
click at [359, 152] on div "NAPROXEN 500MG" at bounding box center [370, 153] width 150 height 19
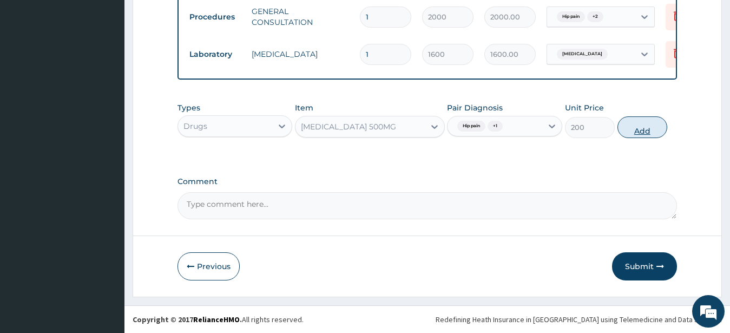
click at [628, 123] on button "Add" at bounding box center [643, 127] width 50 height 22
type input "0"
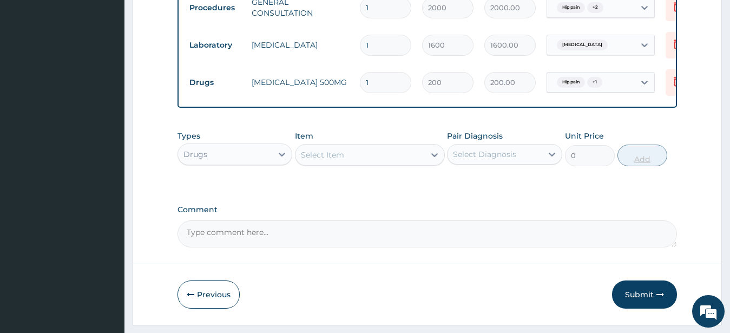
scroll to position [555, 0]
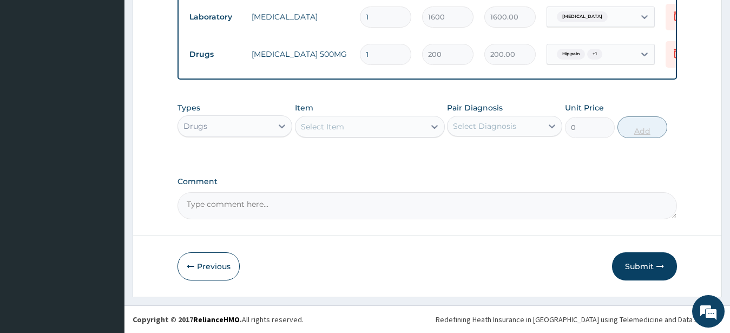
type input "10"
type input "2000.00"
type input "10"
click at [397, 137] on div "Item Select Item" at bounding box center [370, 120] width 150 height 36
click at [405, 115] on div "Item Select Item" at bounding box center [370, 120] width 150 height 36
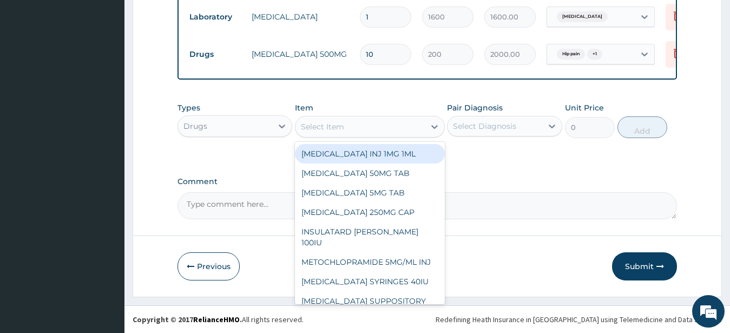
click at [403, 125] on div "Select Item" at bounding box center [360, 126] width 129 height 17
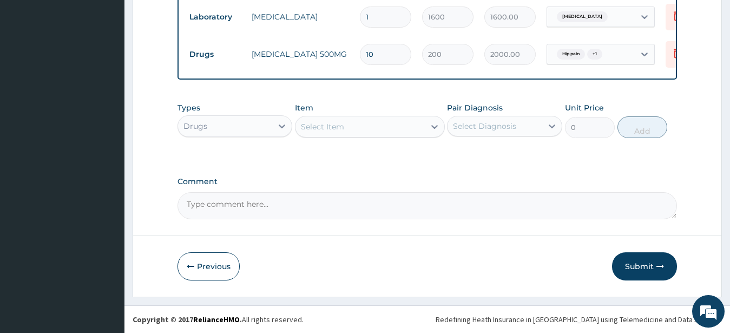
click at [630, 261] on button "Submit" at bounding box center [644, 266] width 65 height 28
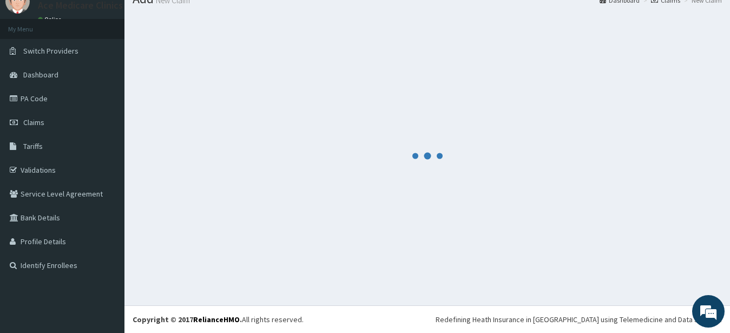
scroll to position [43, 0]
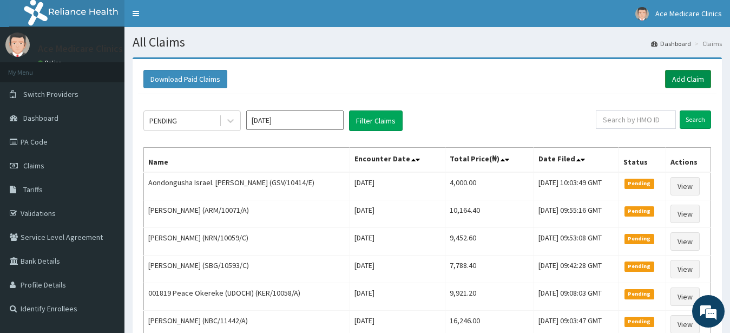
click at [687, 73] on link "Add Claim" at bounding box center [688, 79] width 46 height 18
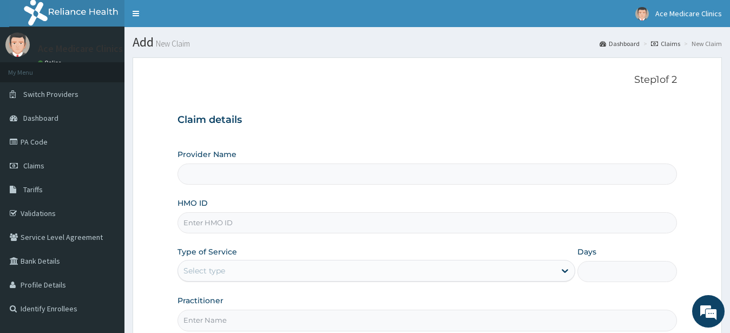
type input "ACE MEDICARE CLINICS- Ota"
click at [438, 228] on input "HMO ID" at bounding box center [428, 222] width 500 height 21
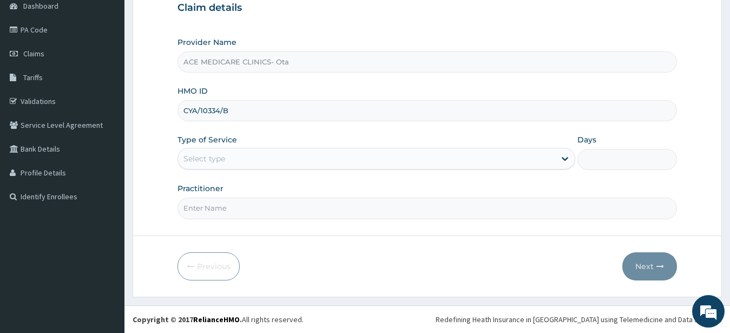
type input "CYA/10334/B"
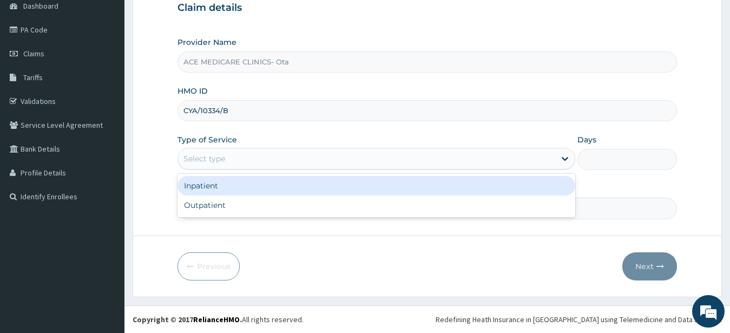
click at [539, 160] on div "Select type" at bounding box center [367, 158] width 378 height 17
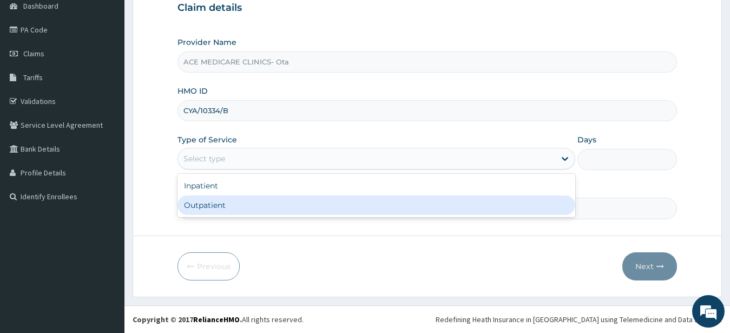
click at [502, 207] on div "Outpatient" at bounding box center [377, 204] width 398 height 19
type input "1"
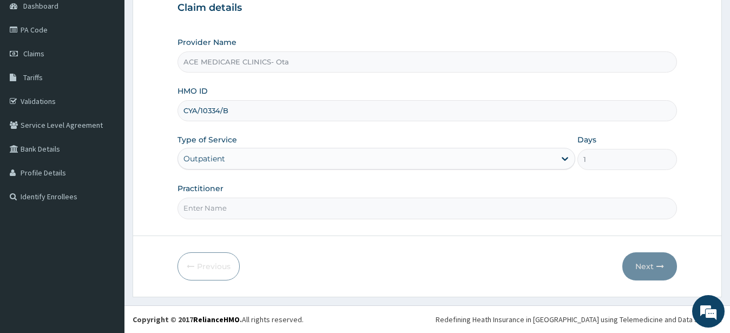
click at [502, 207] on input "Practitioner" at bounding box center [428, 208] width 500 height 21
type input "[PERSON_NAME]"
click at [657, 264] on button "Next" at bounding box center [649, 266] width 55 height 28
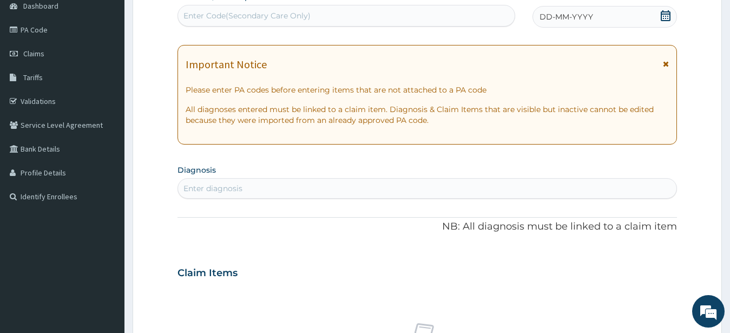
click at [585, 23] on div "DD-MM-YYYY" at bounding box center [605, 17] width 145 height 22
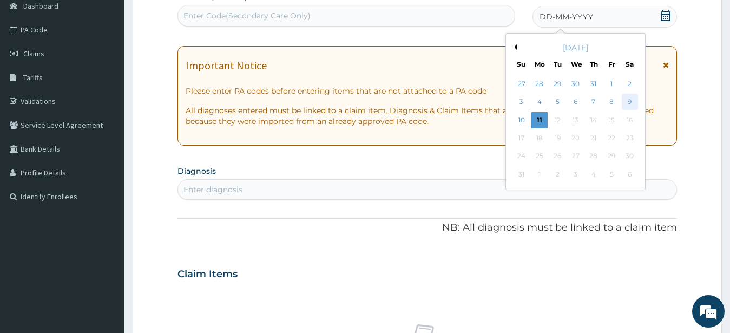
click at [634, 104] on div "9" at bounding box center [629, 102] width 16 height 16
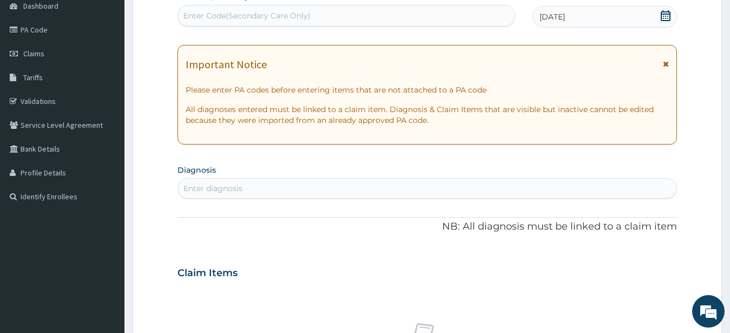
click at [562, 185] on div "Enter diagnosis" at bounding box center [427, 188] width 499 height 17
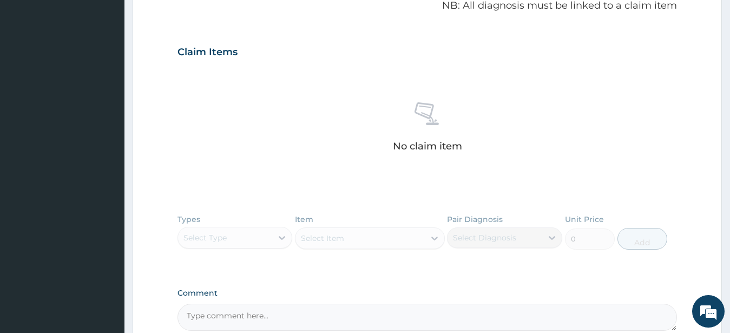
scroll to position [296, 0]
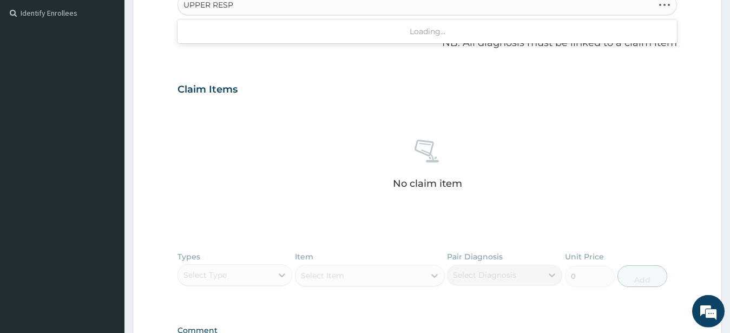
type input "UPPER RESPI"
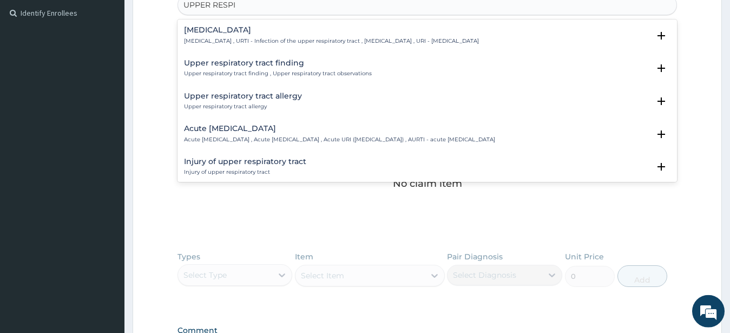
click at [294, 36] on div "[MEDICAL_DATA] [MEDICAL_DATA] , URTI - Infection of the upper respiratory tract…" at bounding box center [331, 35] width 295 height 19
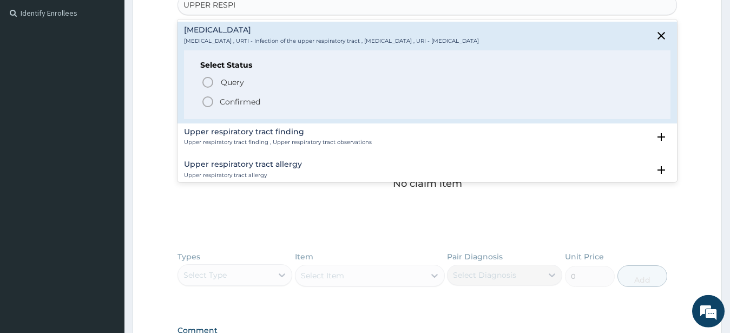
click at [247, 105] on p "Confirmed" at bounding box center [240, 101] width 41 height 11
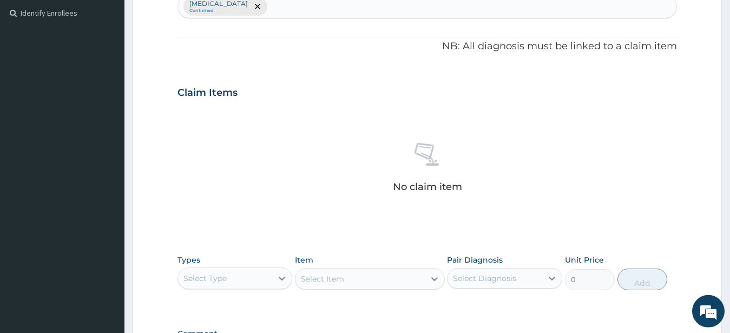
scroll to position [448, 0]
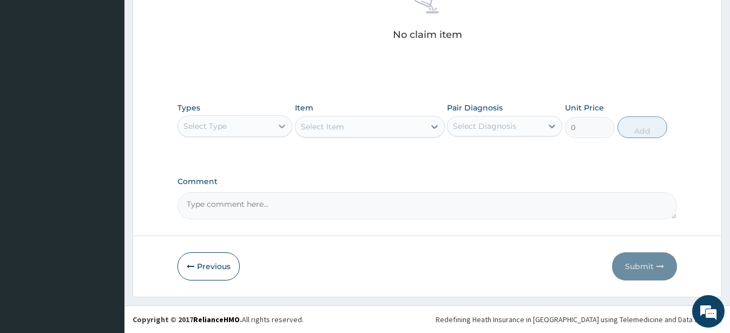
click at [283, 127] on icon at bounding box center [282, 126] width 6 height 4
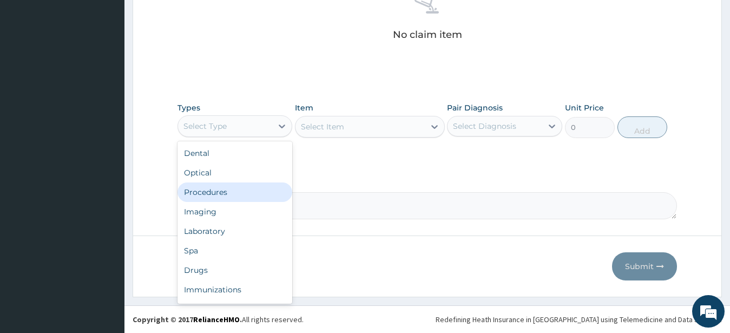
drag, startPoint x: 222, startPoint y: 199, endPoint x: 241, endPoint y: 199, distance: 19.0
click at [223, 199] on div "Procedures" at bounding box center [235, 191] width 115 height 19
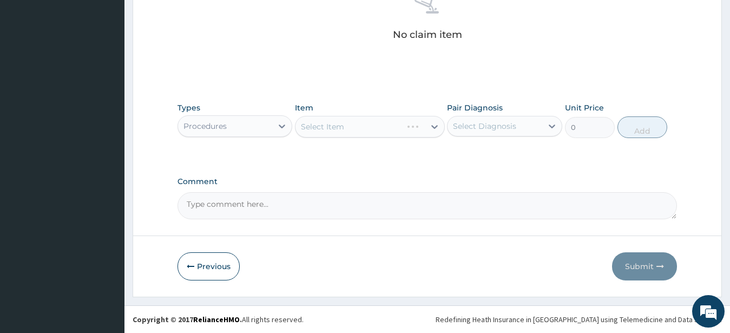
click at [510, 123] on div "Select Diagnosis" at bounding box center [484, 126] width 63 height 11
click at [502, 155] on label "Upper respiratory infection" at bounding box center [498, 152] width 67 height 11
checkbox input "true"
click at [411, 121] on div "Select Item" at bounding box center [370, 127] width 150 height 22
click at [408, 127] on div "Select Item" at bounding box center [370, 127] width 150 height 22
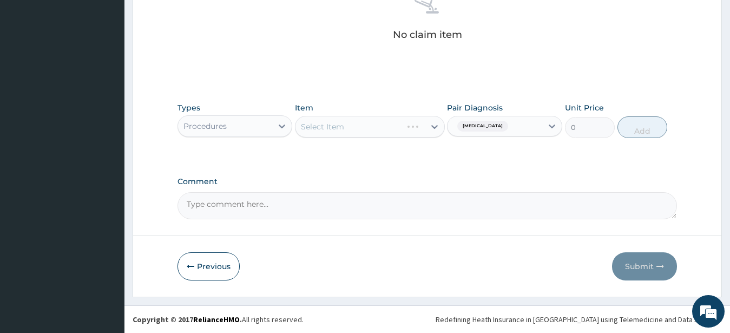
click at [408, 127] on div "Select Item" at bounding box center [370, 127] width 150 height 22
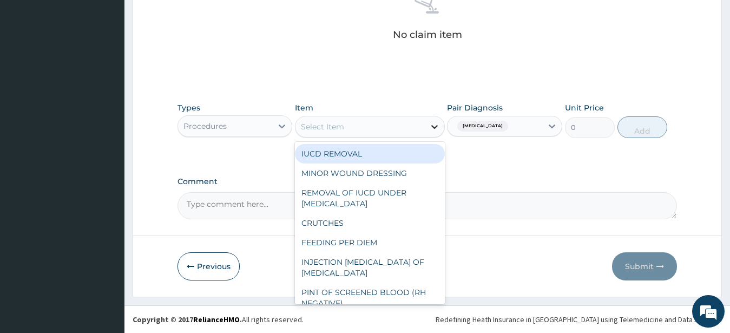
click at [438, 127] on icon at bounding box center [434, 126] width 11 height 11
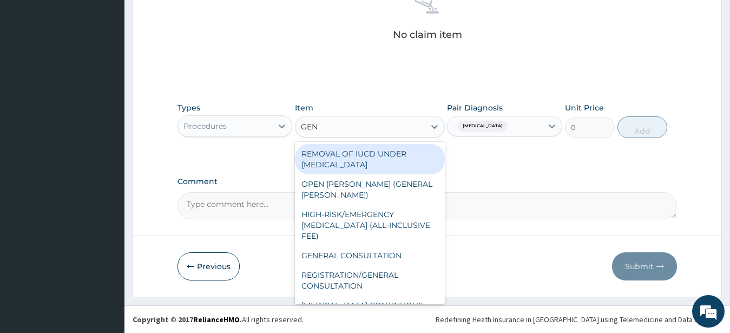
type input "GENE"
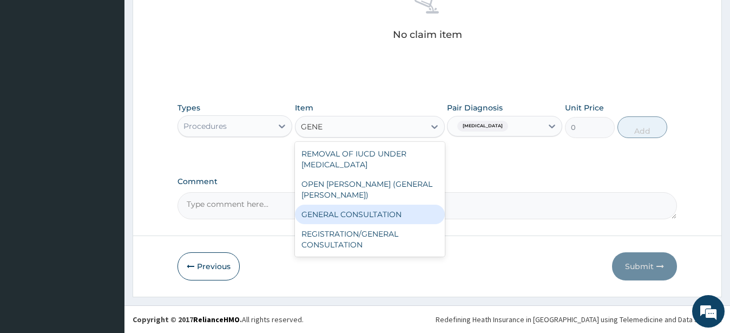
click at [384, 207] on div "GENERAL CONSULTATION" at bounding box center [370, 214] width 150 height 19
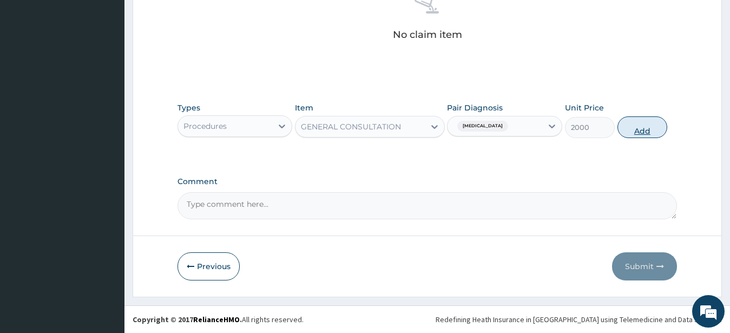
click at [631, 124] on button "Add" at bounding box center [643, 127] width 50 height 22
type input "0"
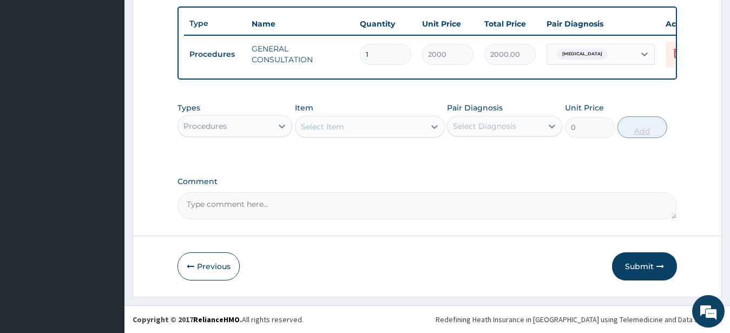
scroll to position [405, 0]
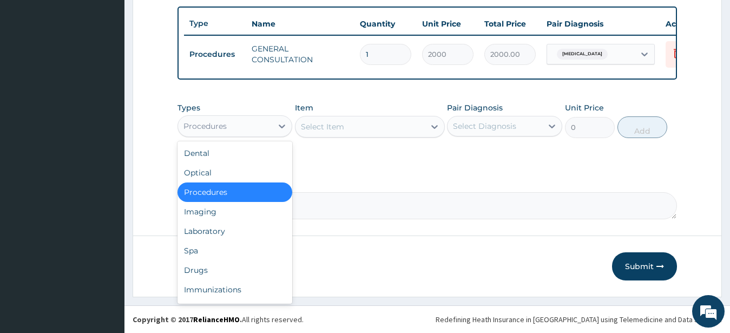
drag, startPoint x: 274, startPoint y: 119, endPoint x: 248, endPoint y: 191, distance: 76.0
click at [273, 119] on div at bounding box center [281, 125] width 19 height 19
drag, startPoint x: 199, startPoint y: 274, endPoint x: 356, endPoint y: 251, distance: 158.8
click at [201, 274] on div "Drugs" at bounding box center [235, 269] width 115 height 19
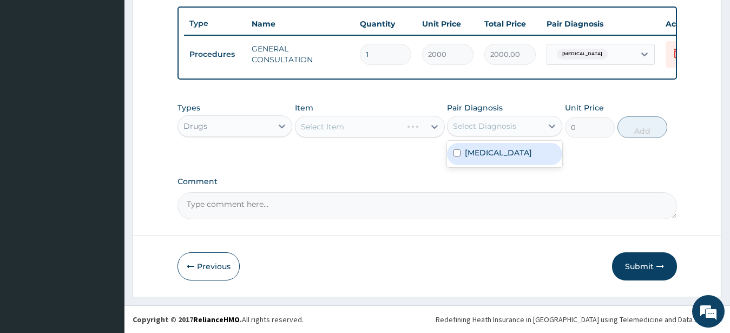
click at [512, 126] on div "Select Diagnosis" at bounding box center [484, 126] width 63 height 11
click at [509, 156] on label "Upper respiratory infection" at bounding box center [498, 152] width 67 height 11
checkbox input "true"
click at [448, 135] on div "option Upper respiratory infection, selected. option Upper respiratory infectio…" at bounding box center [504, 126] width 115 height 21
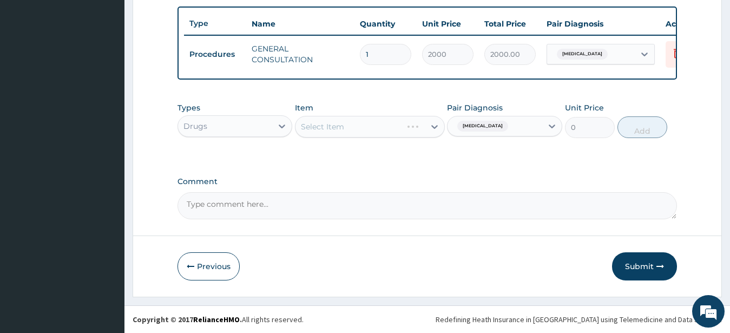
click at [416, 136] on div "Select Item" at bounding box center [370, 127] width 150 height 22
click at [419, 126] on div "Select Item" at bounding box center [370, 127] width 150 height 22
click at [419, 126] on div "Select Item" at bounding box center [360, 126] width 129 height 17
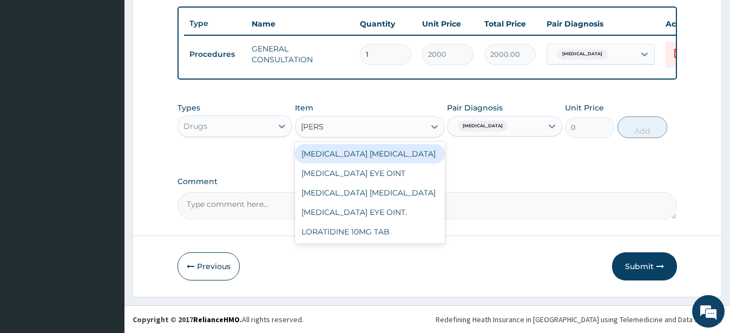
type input "LORAT"
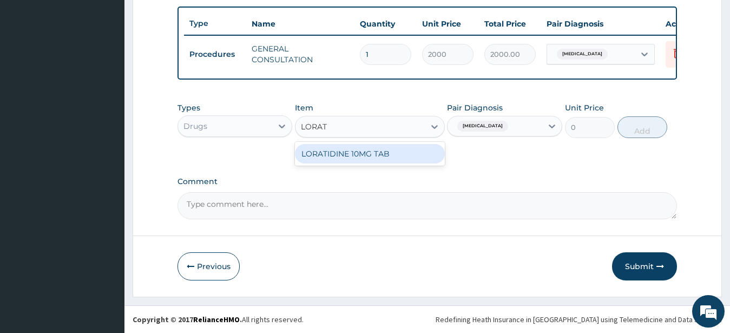
click at [412, 146] on div "LORATIDINE 10MG TAB" at bounding box center [370, 154] width 150 height 24
click at [412, 147] on div "LORATIDINE 10MG TAB" at bounding box center [370, 153] width 150 height 19
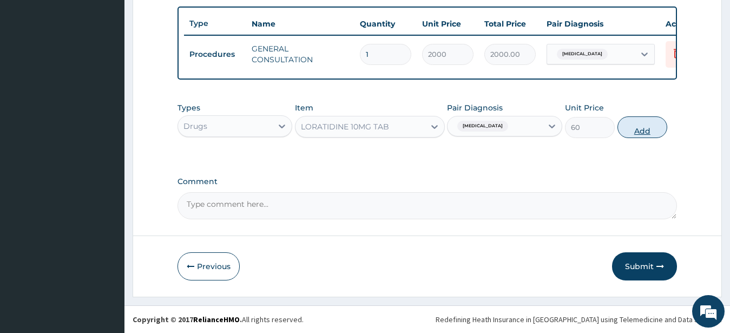
click at [636, 124] on button "Add" at bounding box center [643, 127] width 50 height 22
type input "0"
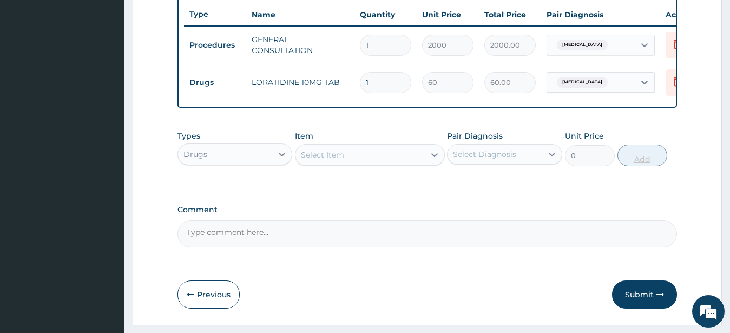
type input "0.00"
type input "3"
type input "180.00"
type input "3"
click at [475, 188] on div "Types Drugs Item Select Item Pair Diagnosis Select Diagnosis Unit Price 0 Add" at bounding box center [428, 156] width 500 height 63
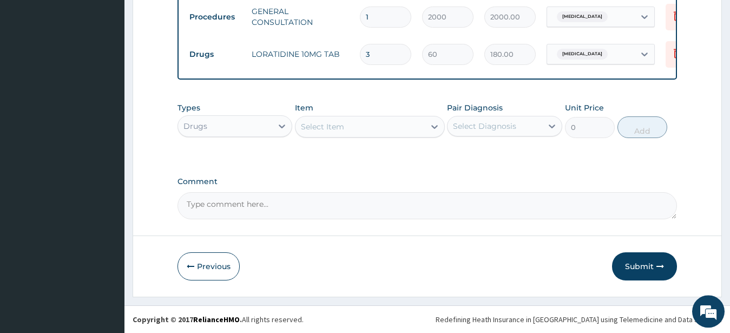
scroll to position [443, 0]
click at [647, 264] on button "Submit" at bounding box center [644, 266] width 65 height 28
